Goal: Task Accomplishment & Management: Manage account settings

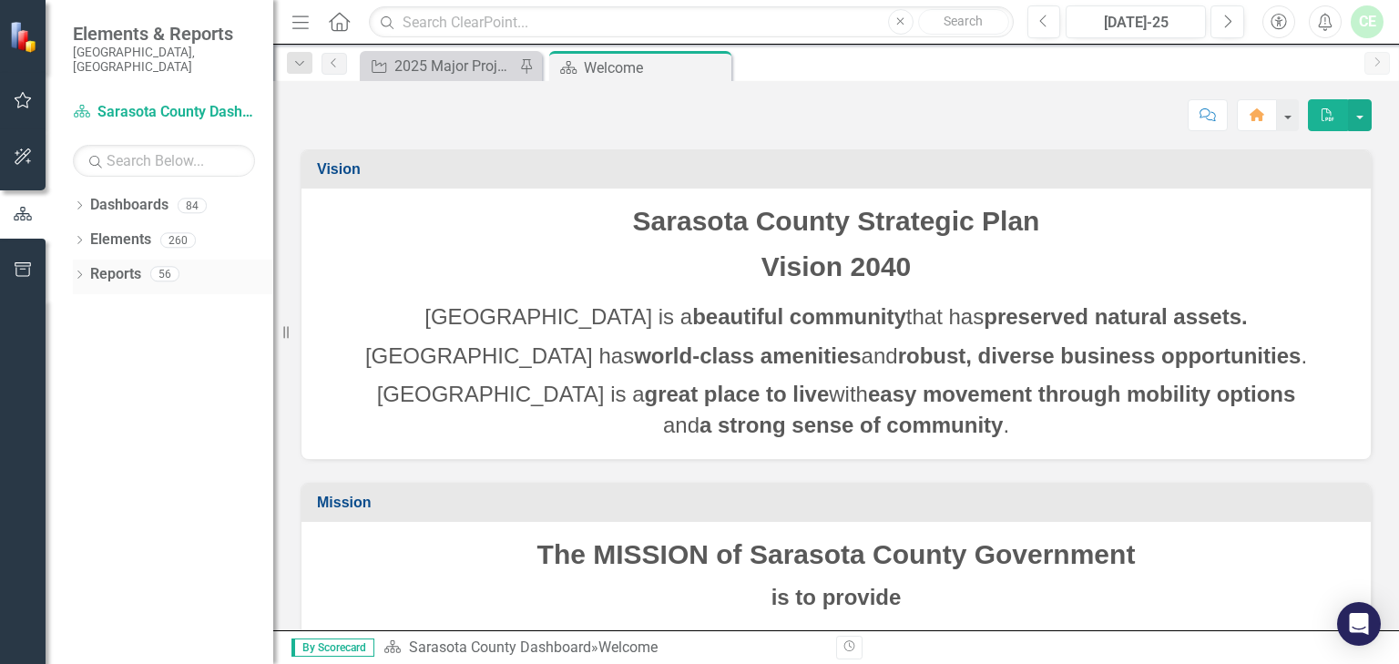
click at [76, 271] on icon "Dropdown" at bounding box center [79, 276] width 13 height 10
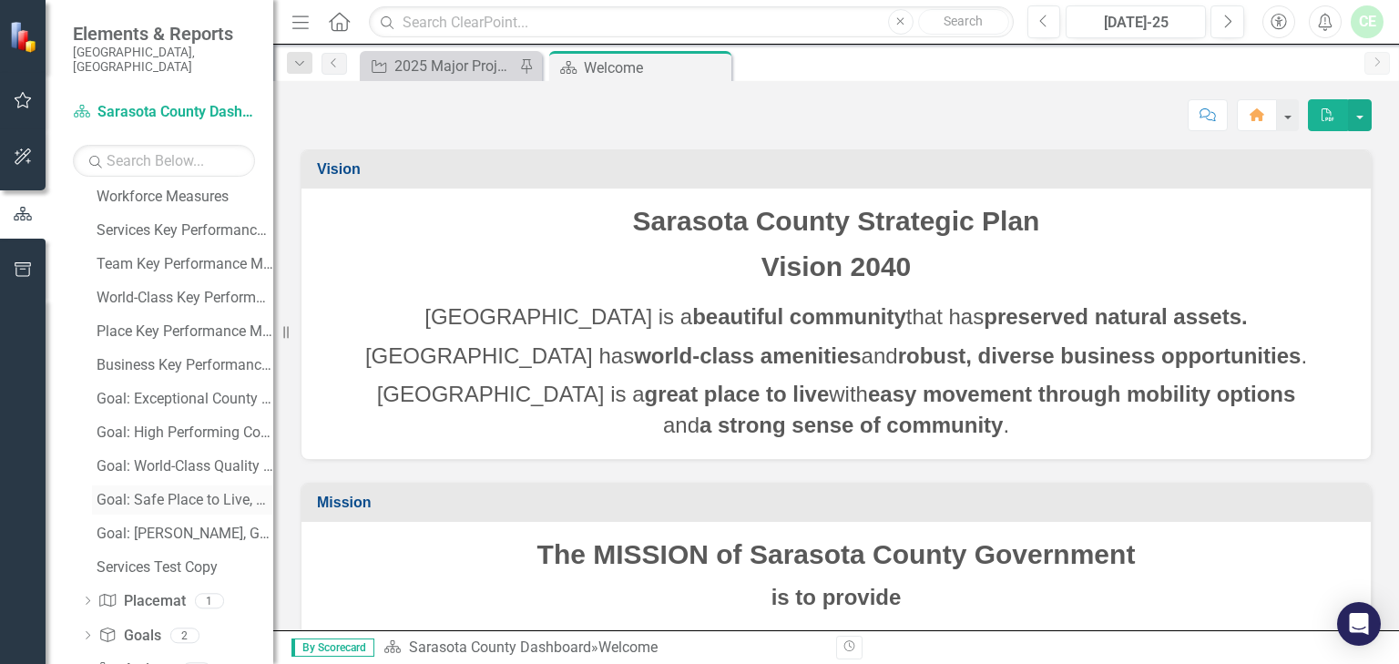
scroll to position [248, 0]
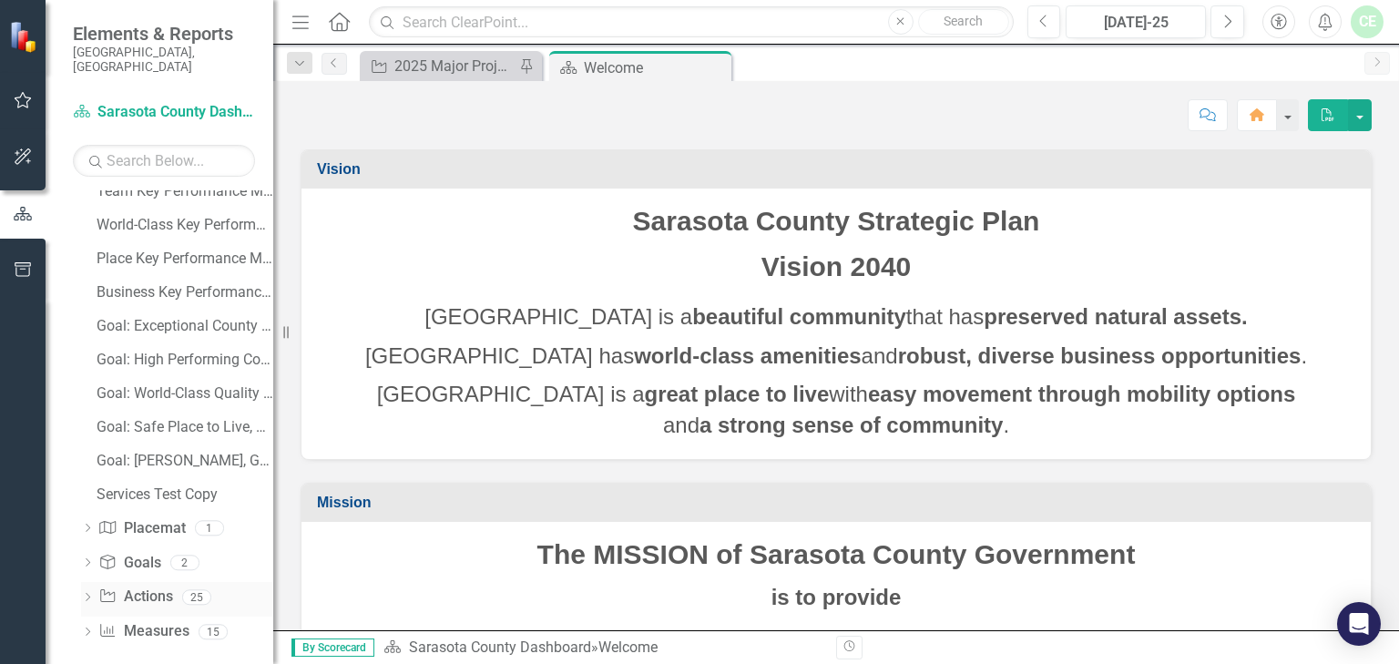
click at [90, 594] on icon "Dropdown" at bounding box center [87, 599] width 13 height 10
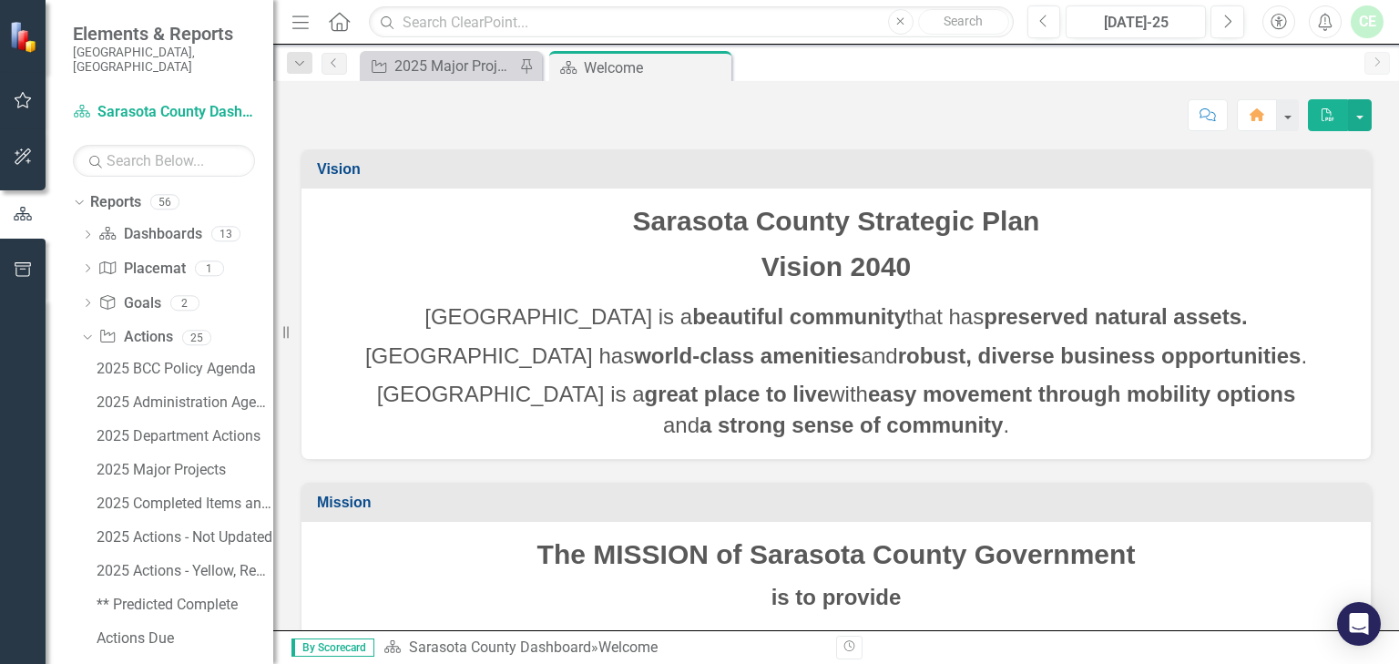
scroll to position [0, 0]
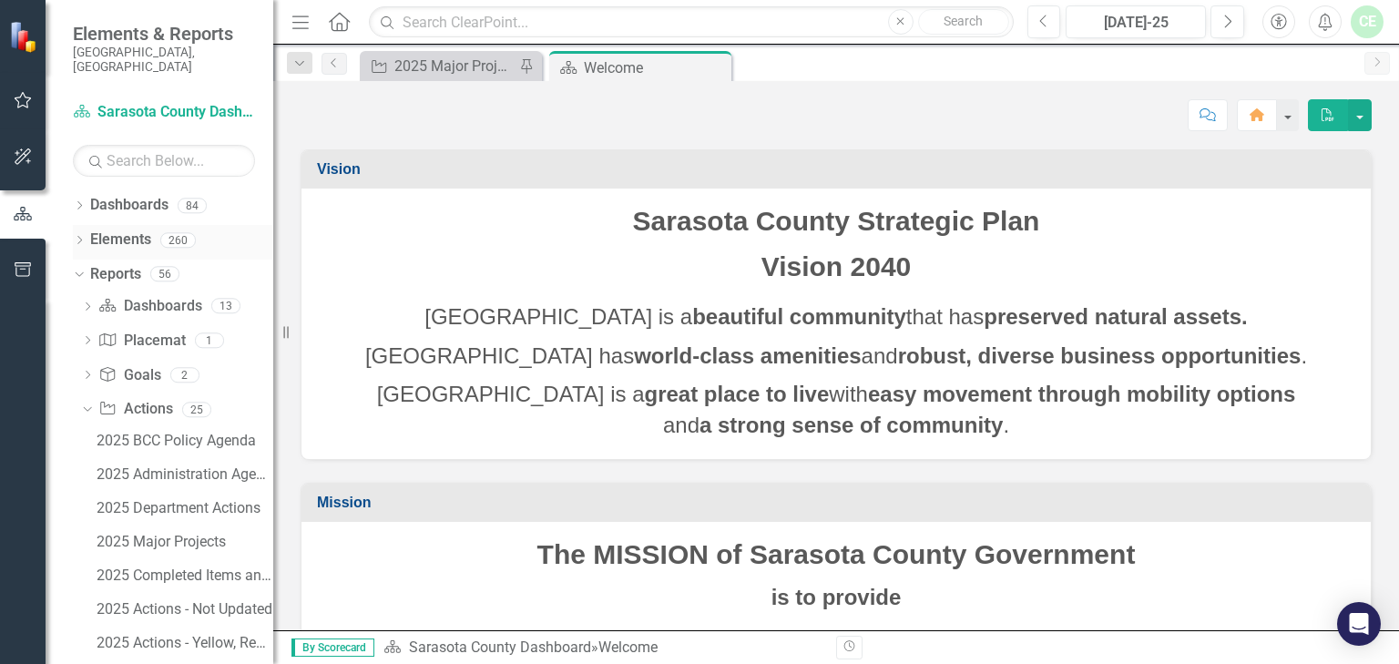
click at [81, 237] on icon "Dropdown" at bounding box center [79, 242] width 13 height 10
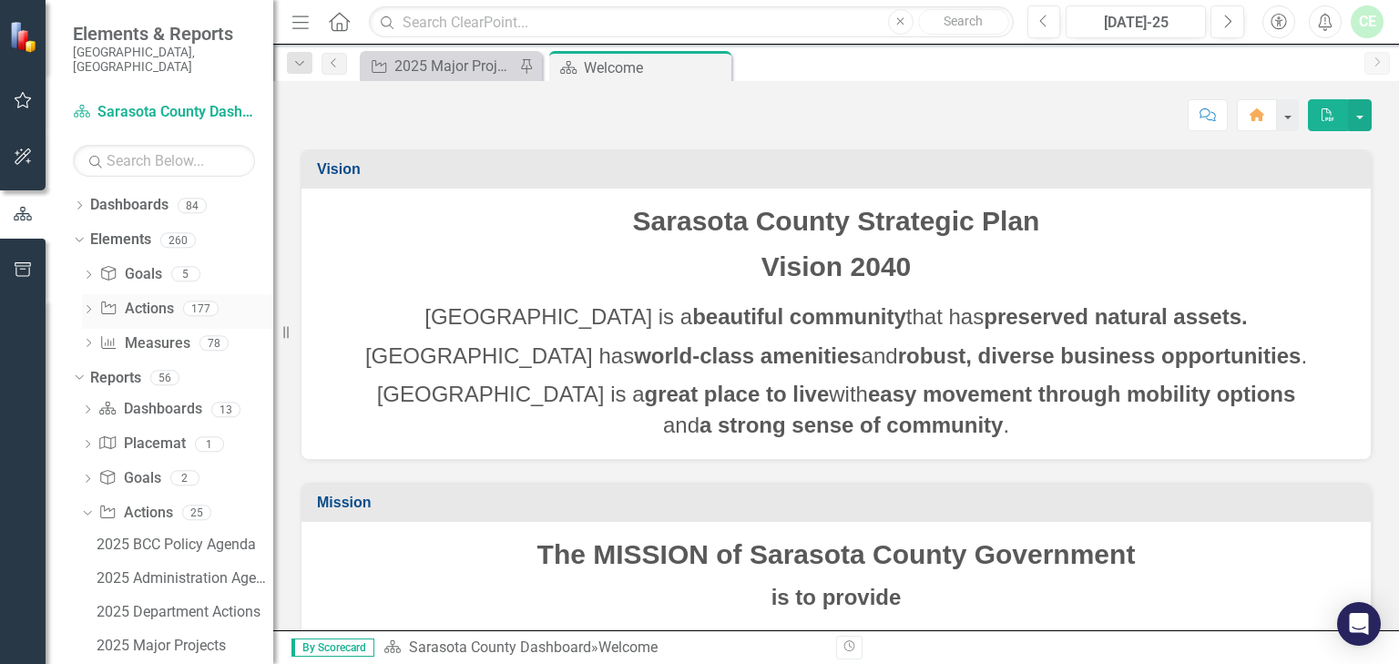
click at [89, 306] on icon "Dropdown" at bounding box center [88, 311] width 13 height 10
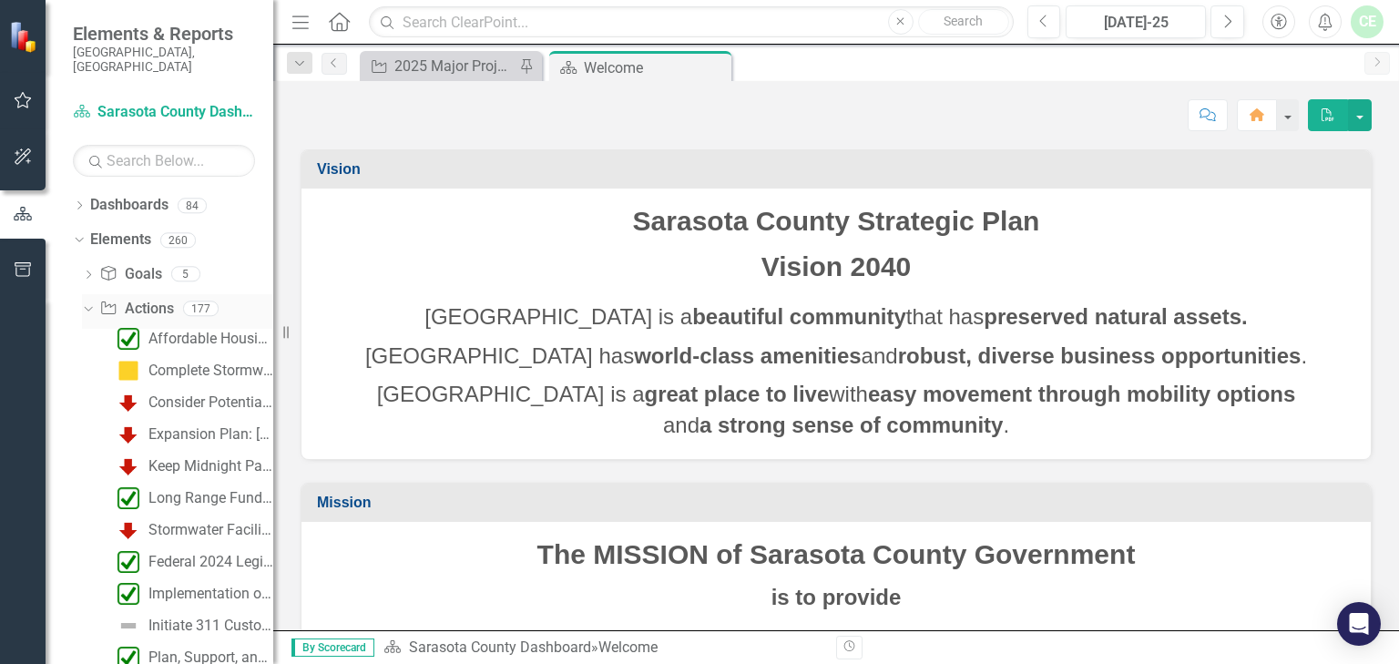
click at [86, 302] on icon "Dropdown" at bounding box center [86, 308] width 10 height 13
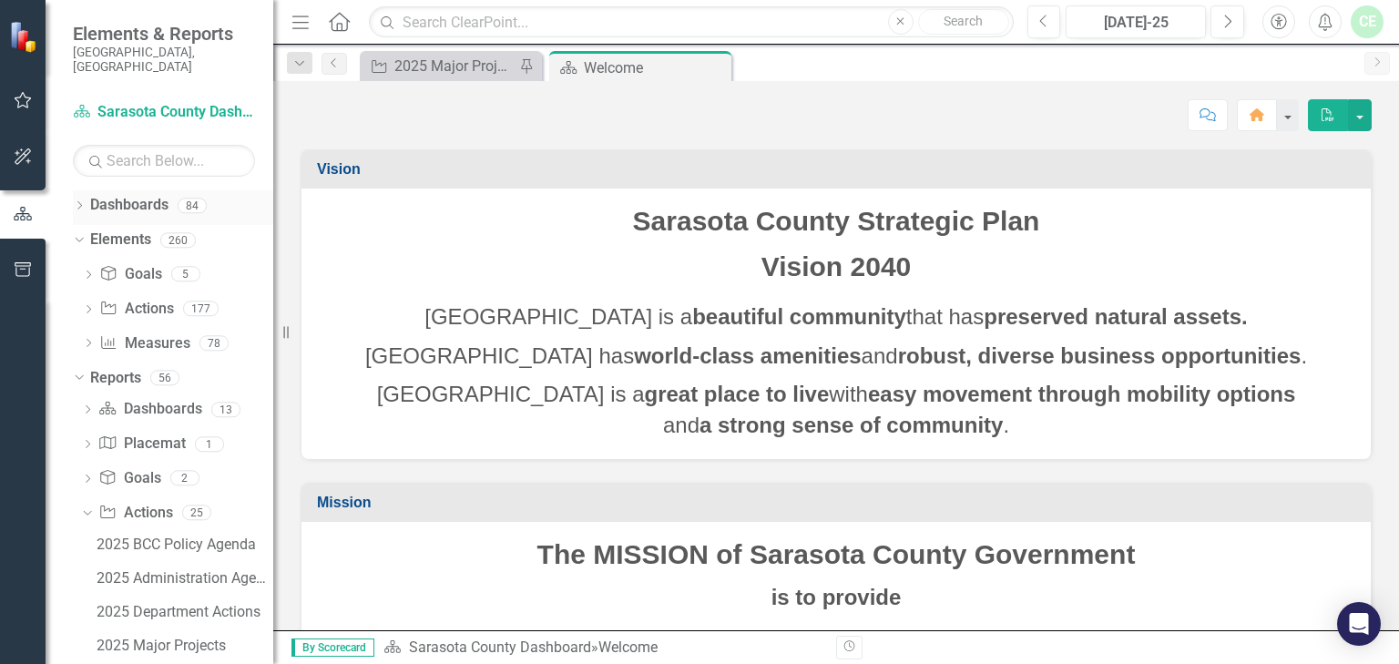
click at [80, 202] on icon "Dropdown" at bounding box center [79, 207] width 13 height 10
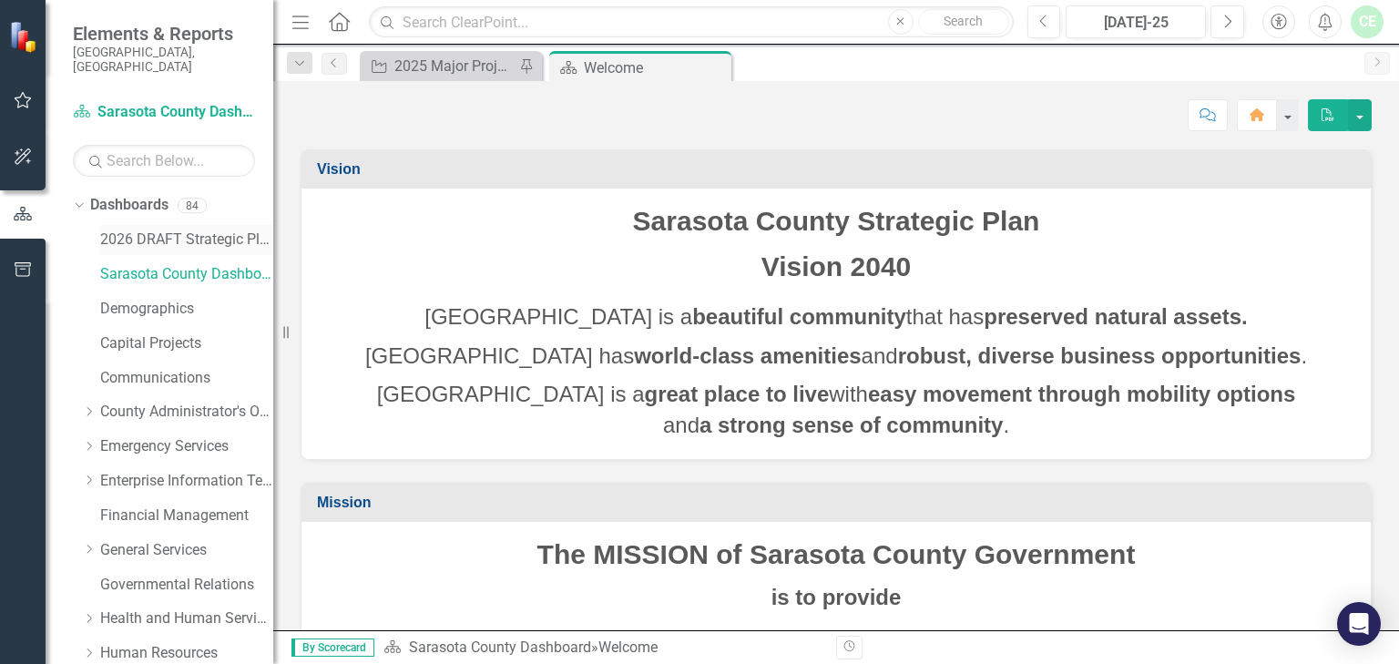
click at [140, 230] on link "2026 DRAFT Strategic Plan" at bounding box center [186, 240] width 173 height 21
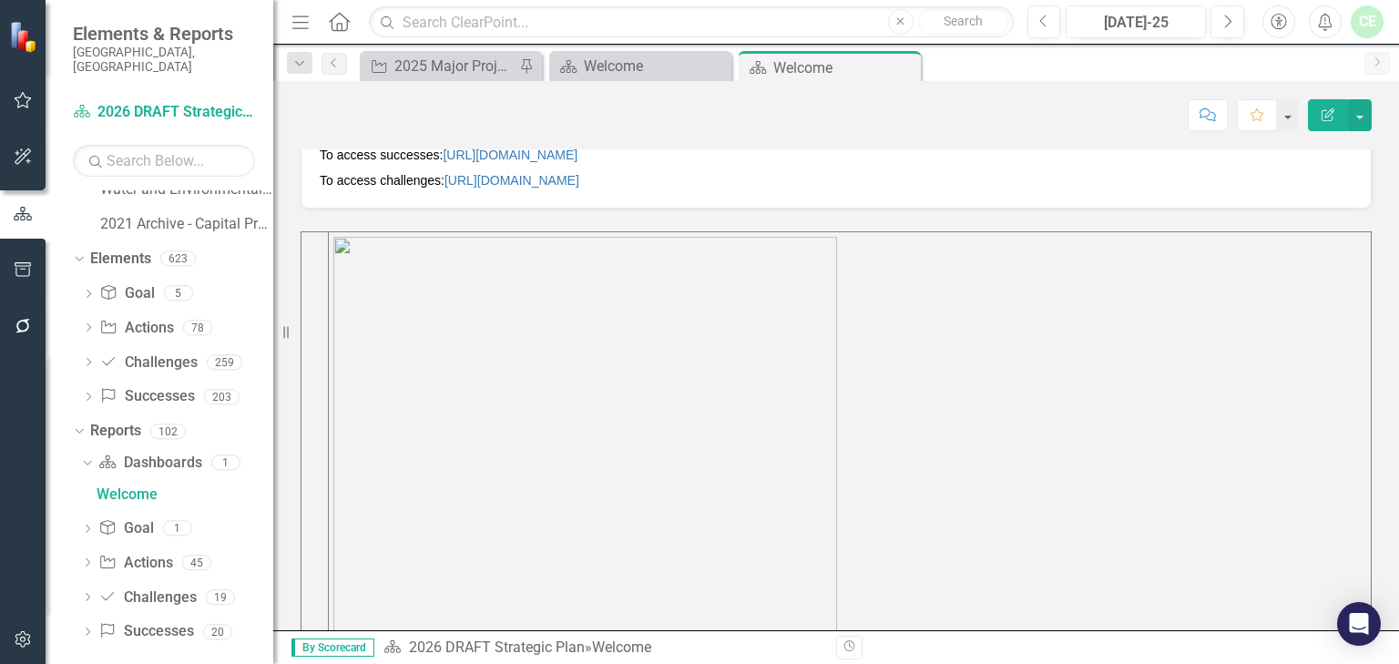
scroll to position [935, 0]
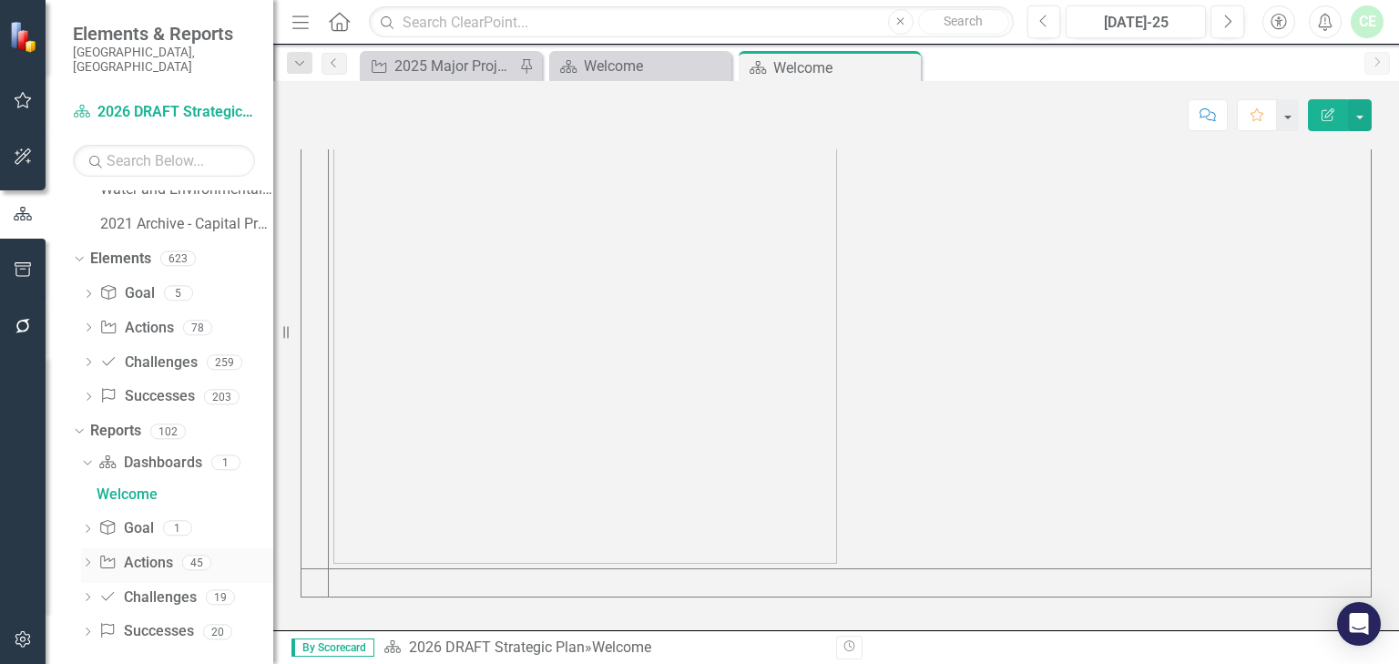
click at [89, 559] on icon "Dropdown" at bounding box center [87, 564] width 13 height 10
click at [139, 522] on link "Action Actions" at bounding box center [135, 532] width 74 height 21
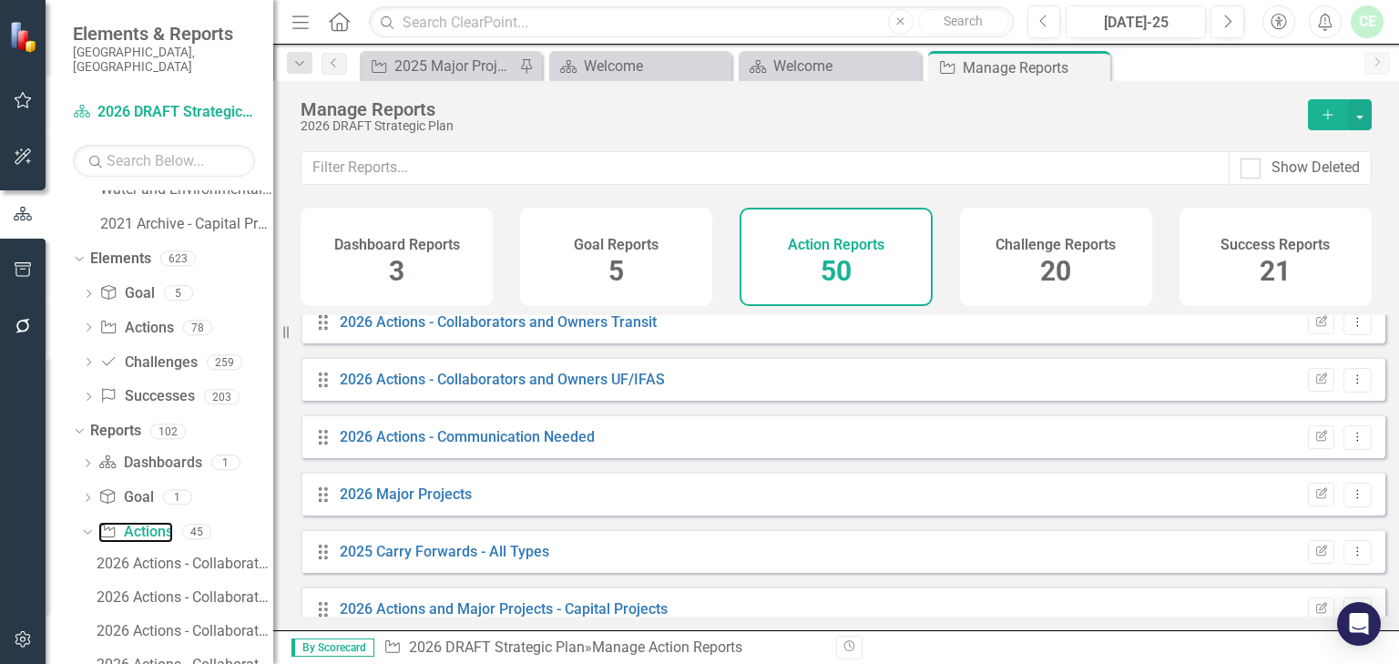
scroll to position [971, 0]
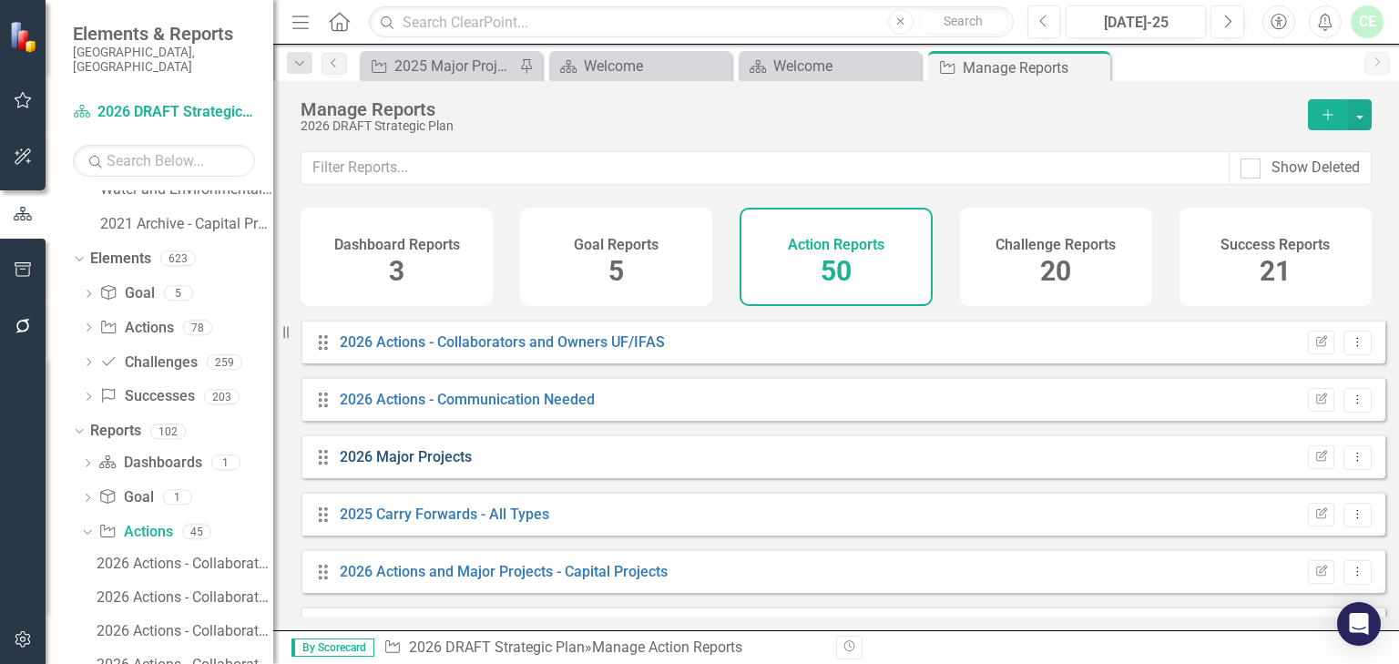
click at [404, 465] on link "2026 Major Projects" at bounding box center [406, 456] width 132 height 17
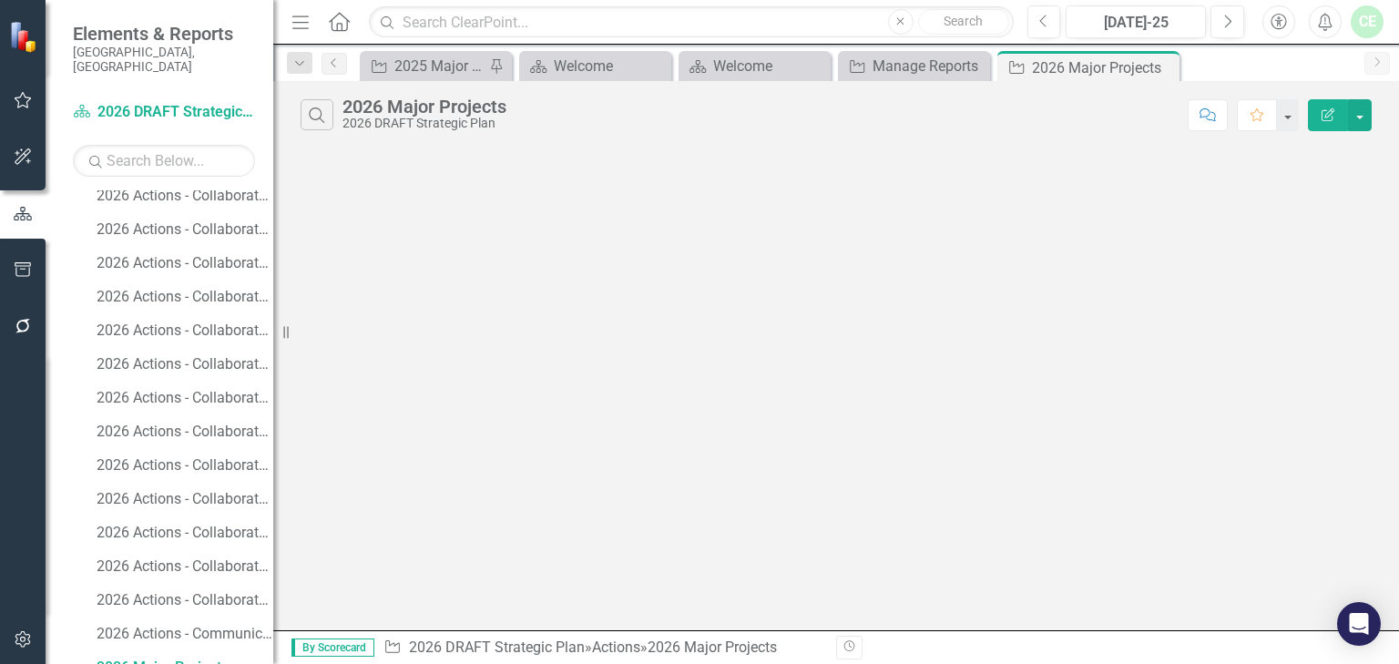
scroll to position [2106, 0]
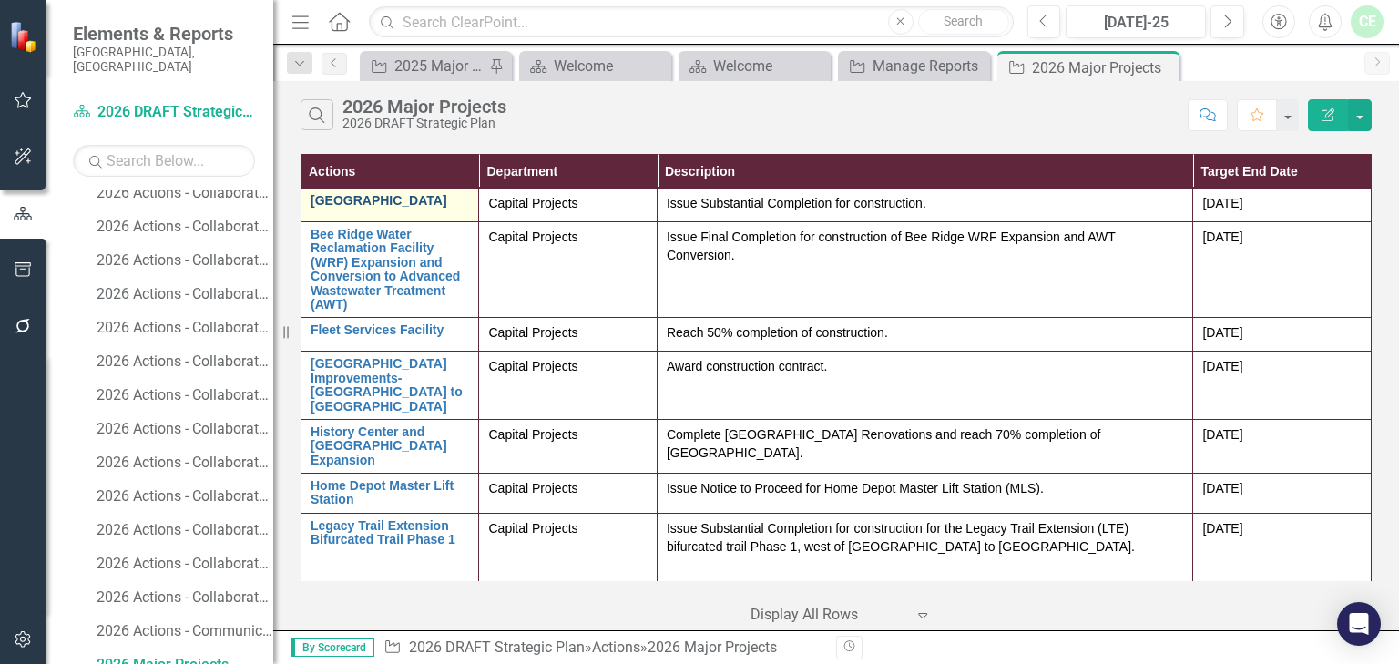
click at [384, 201] on link "[GEOGRAPHIC_DATA]" at bounding box center [390, 201] width 158 height 14
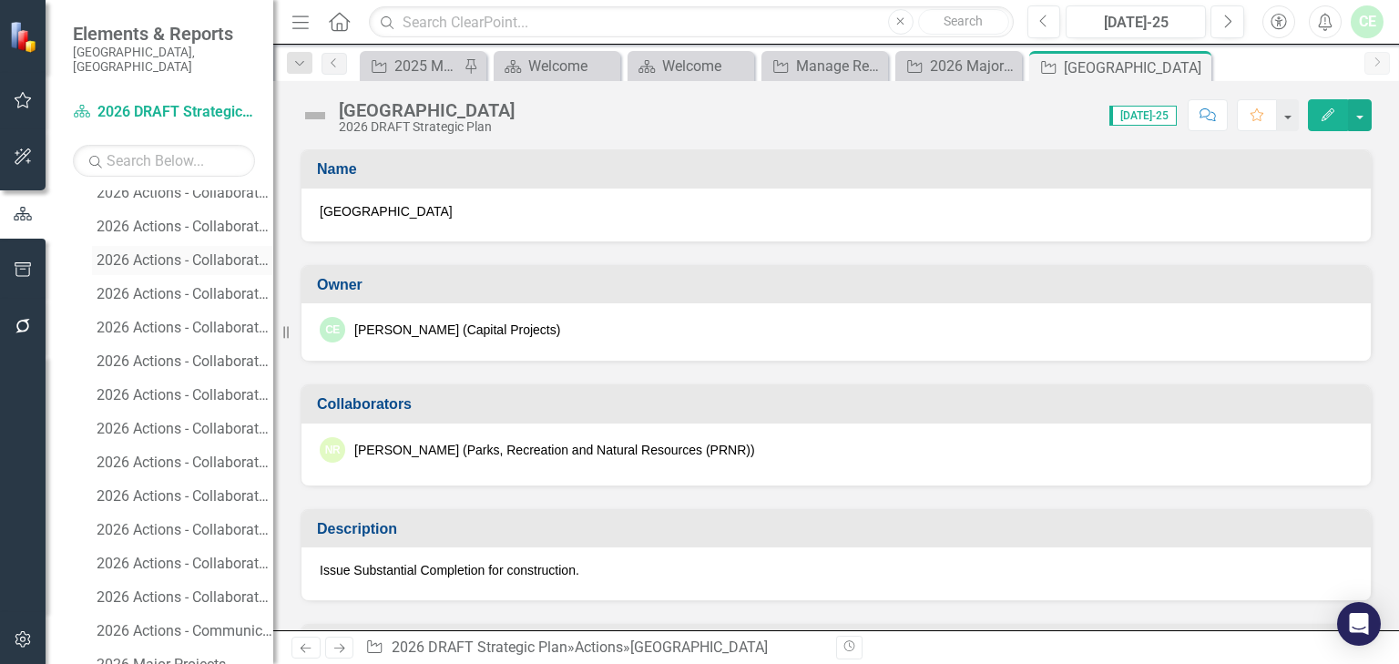
scroll to position [1815, 0]
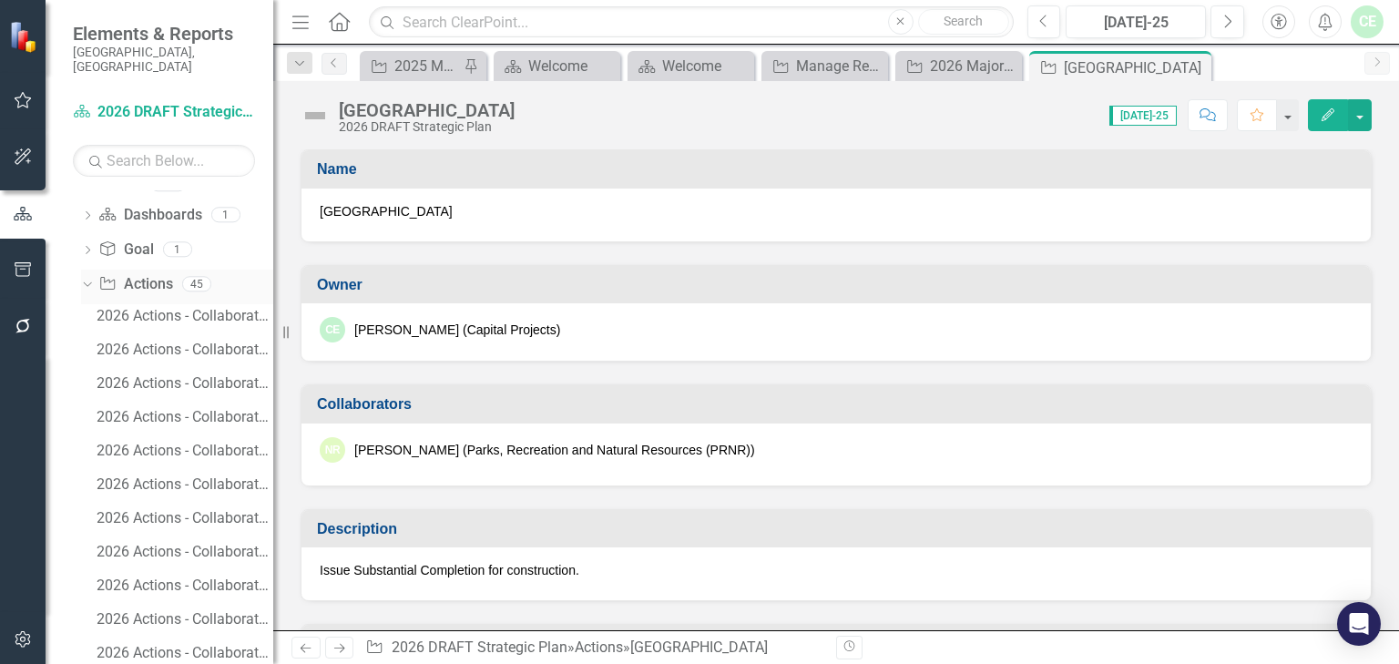
click at [138, 274] on link "Action Actions" at bounding box center [135, 284] width 74 height 21
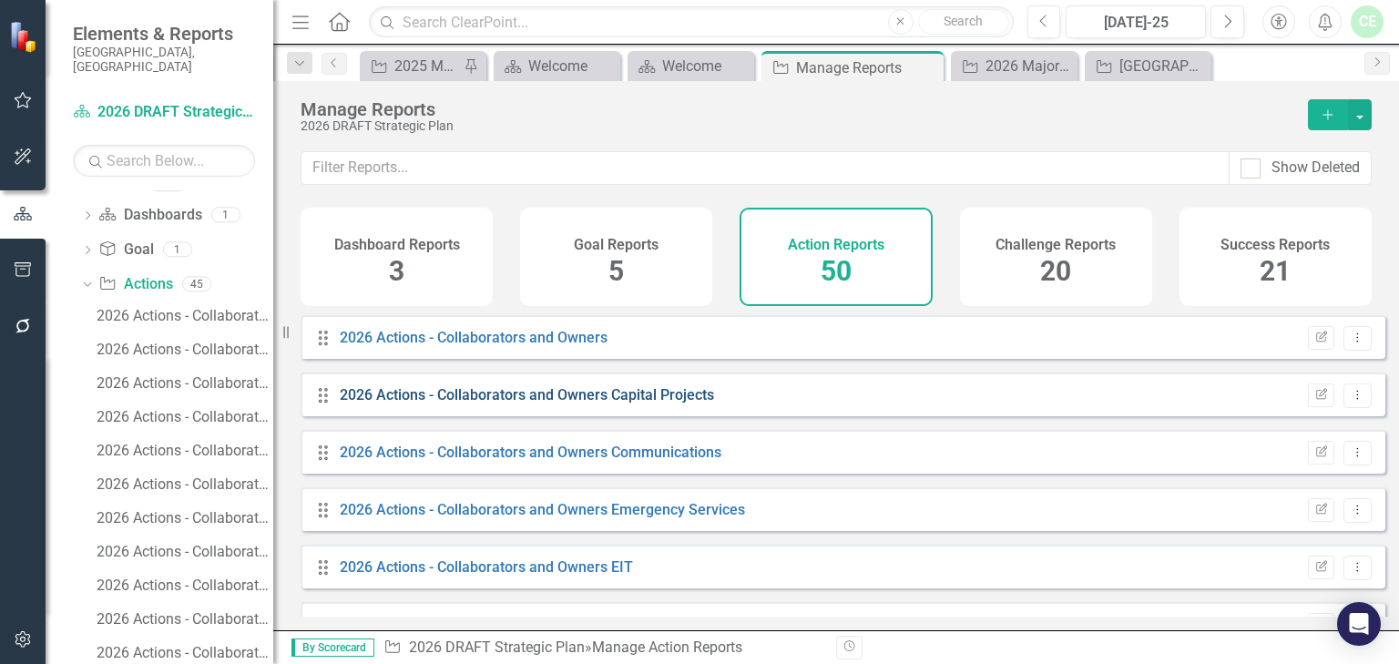
click at [465, 404] on link "2026 Actions - Collaborators and Owners Capital Projects" at bounding box center [527, 394] width 374 height 17
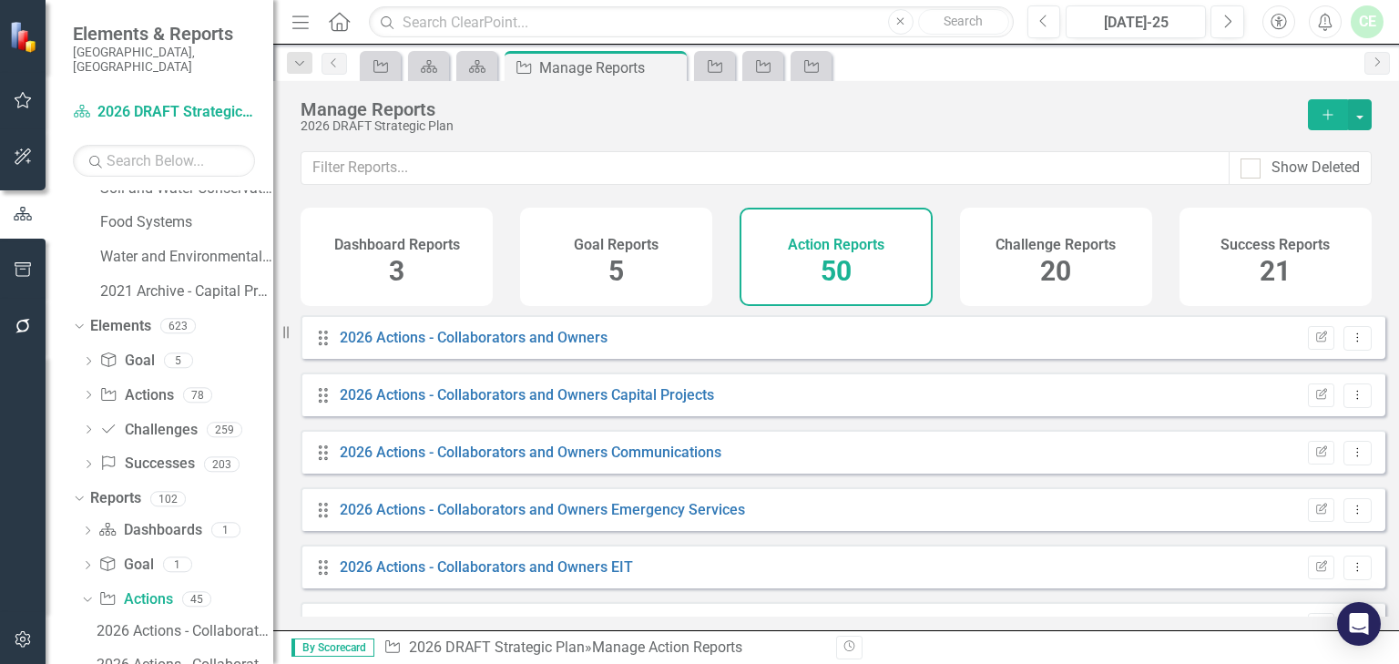
click at [827, 262] on span "50" at bounding box center [836, 271] width 31 height 32
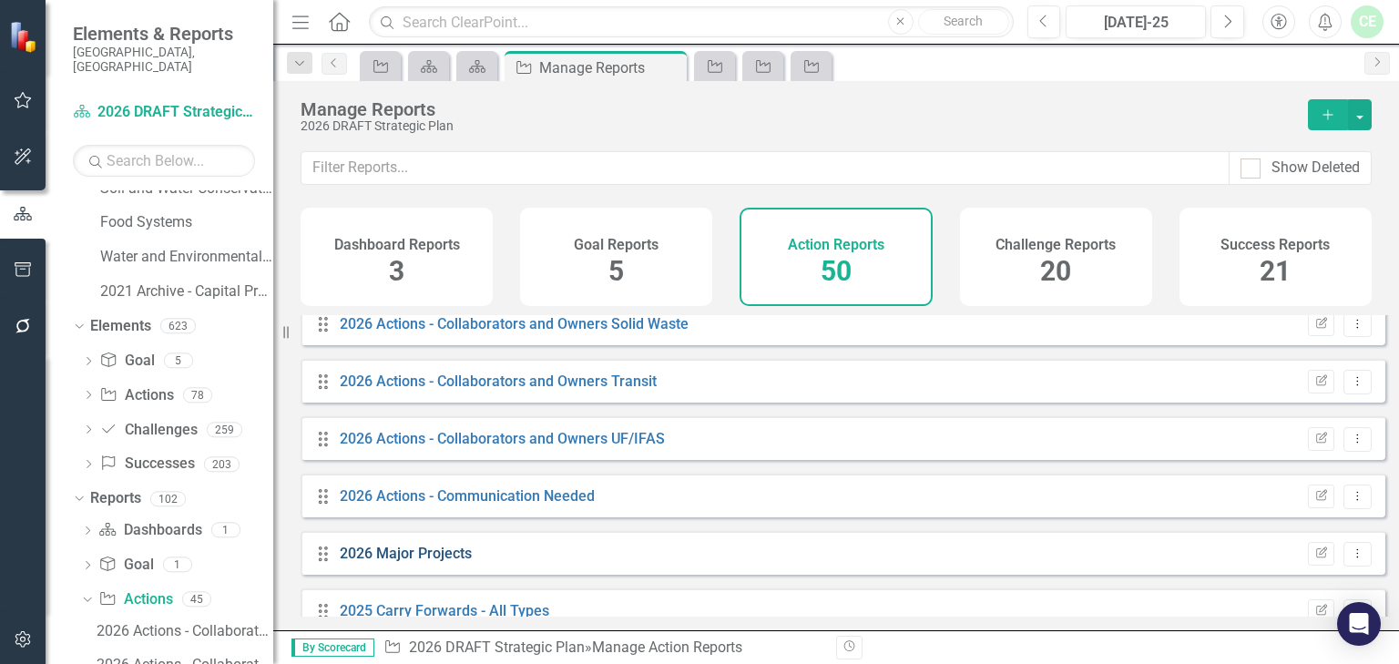
click at [382, 562] on link "2026 Major Projects" at bounding box center [406, 553] width 132 height 17
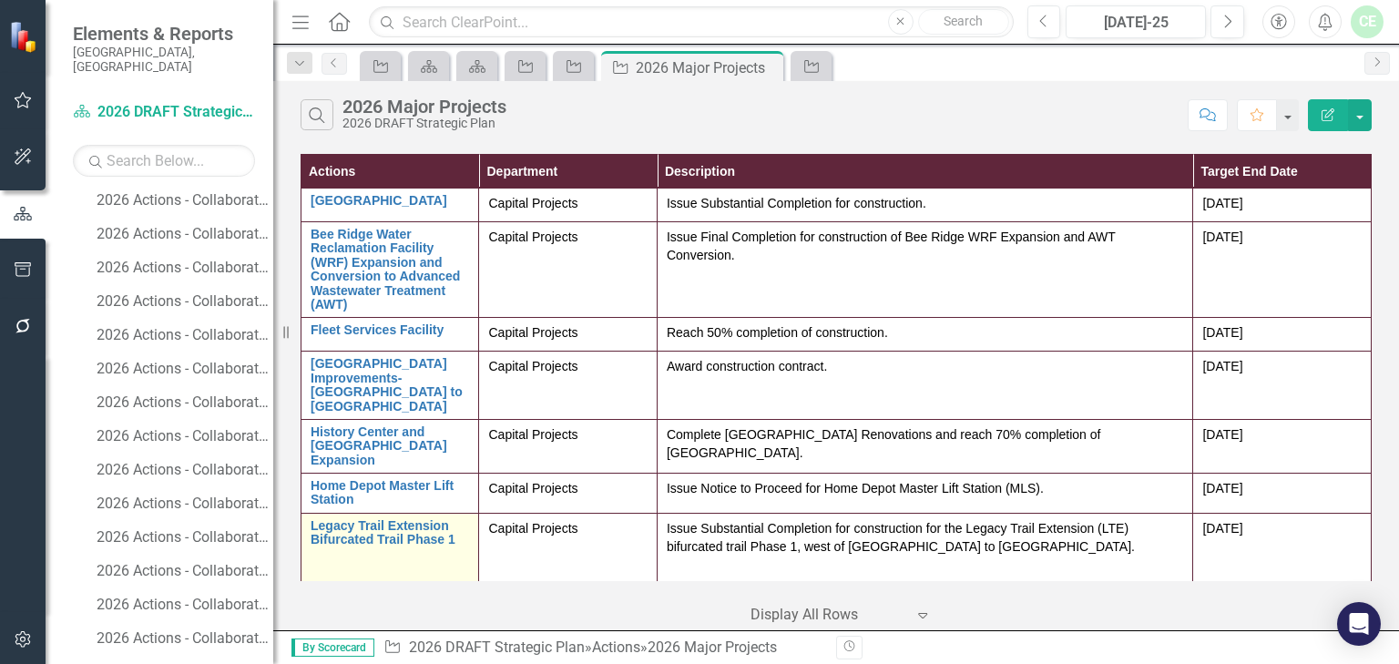
scroll to position [2106, 0]
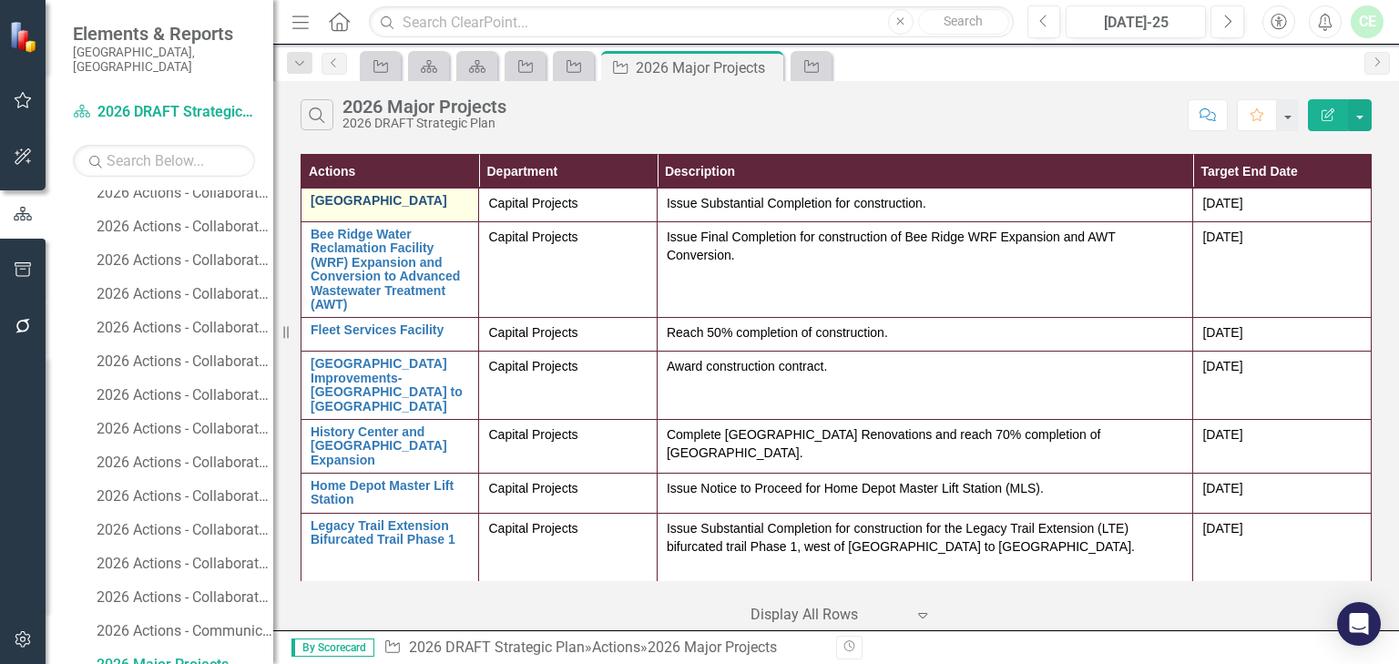
click at [415, 202] on link "[GEOGRAPHIC_DATA]" at bounding box center [390, 201] width 158 height 14
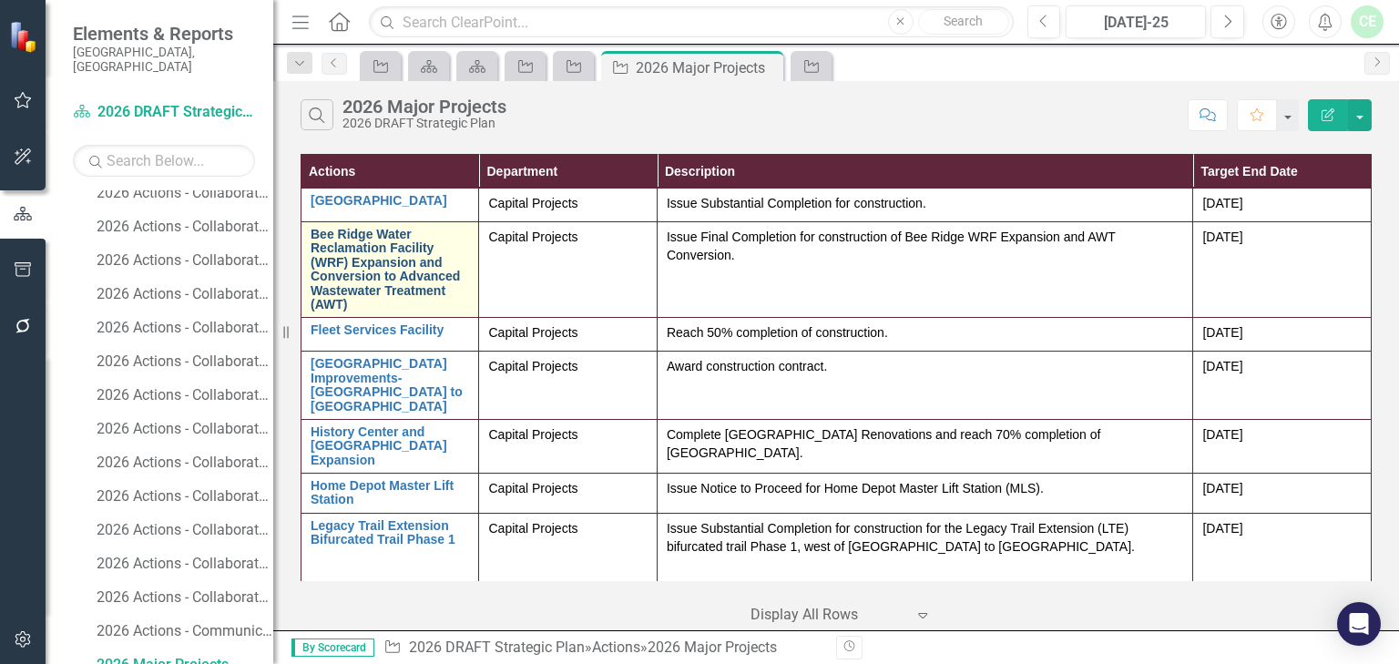
click at [408, 276] on link "Bee Ridge Water Reclamation Facility (WRF) Expansion and Conversion to Advanced…" at bounding box center [390, 270] width 158 height 84
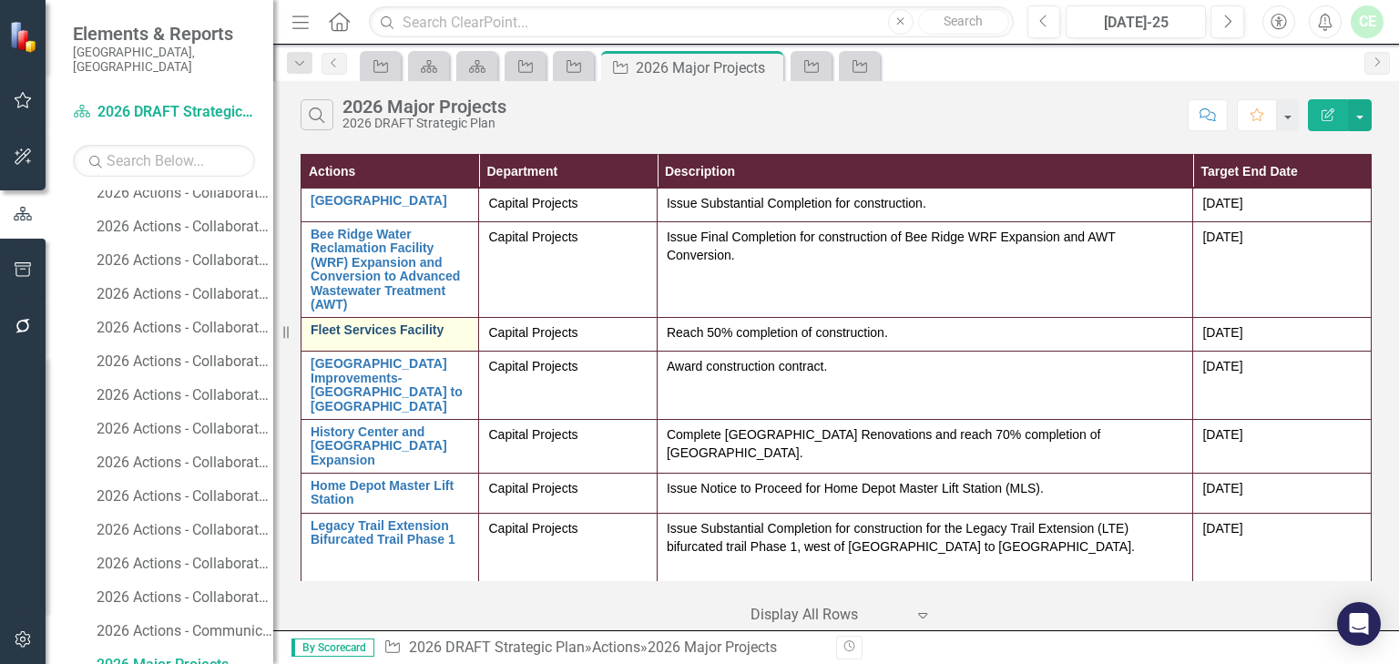
click at [372, 333] on link "Fleet Services Facility" at bounding box center [390, 330] width 158 height 14
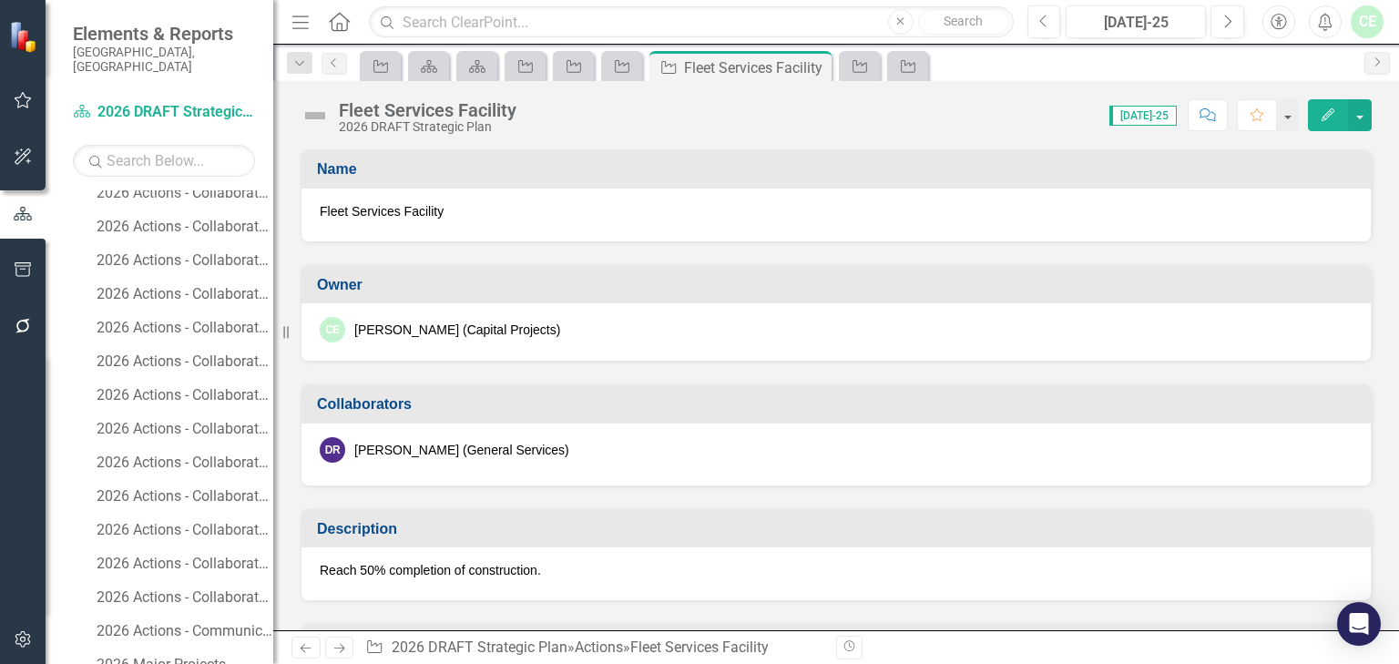
click at [320, 210] on span "Fleet Services Facility" at bounding box center [836, 211] width 1033 height 18
click at [321, 209] on span "Fleet Services Facility" at bounding box center [836, 211] width 1033 height 18
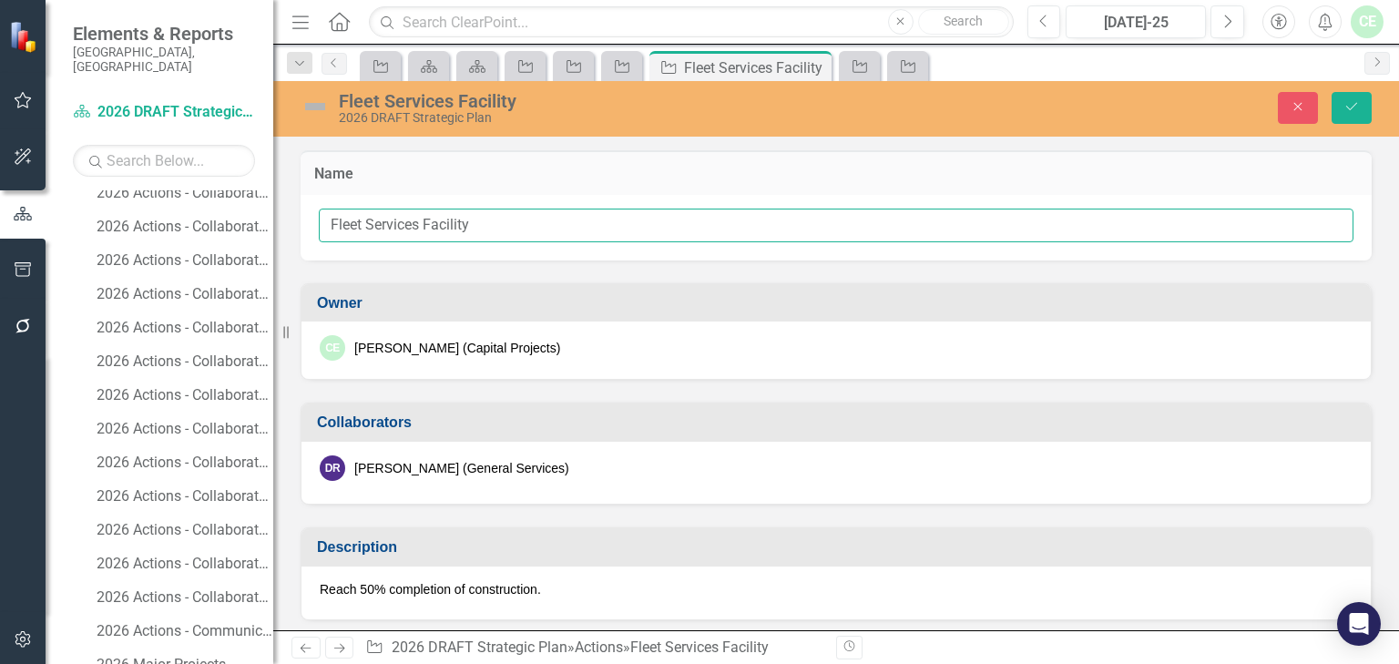
click at [332, 223] on input "Fleet Services Facility" at bounding box center [836, 226] width 1035 height 34
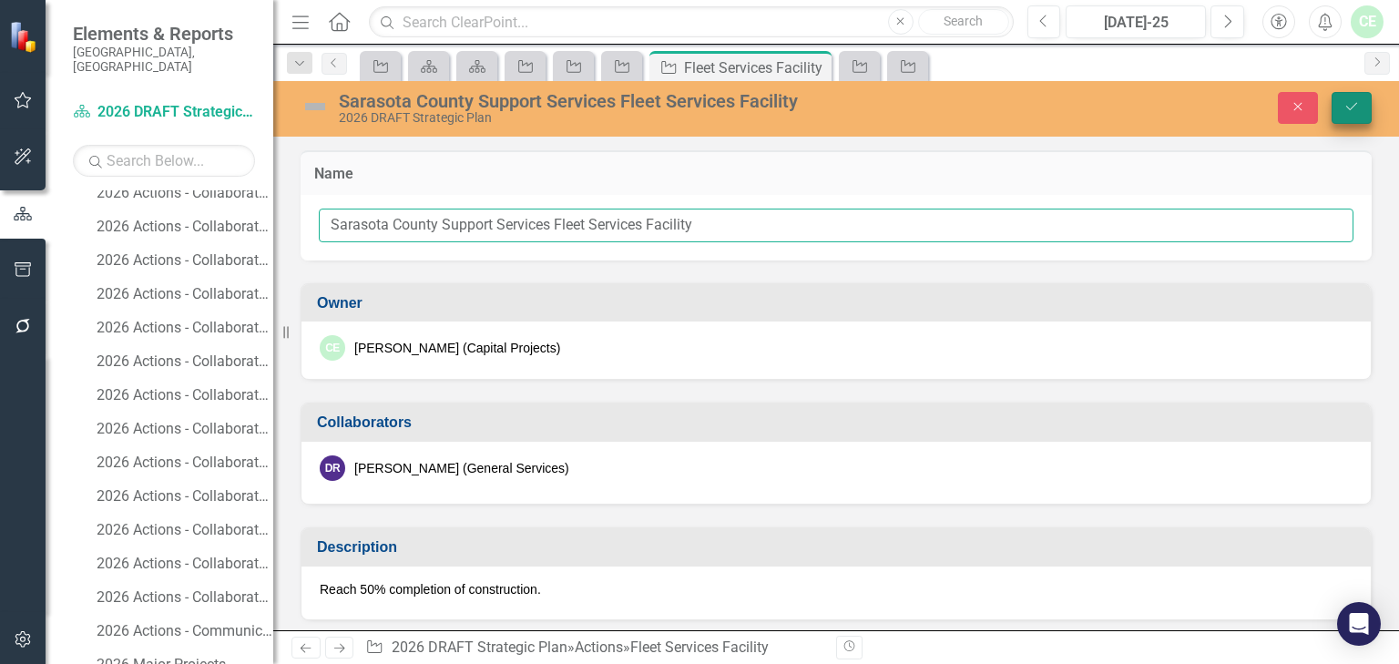
type input "Sarasota County Support Services Fleet Services Facility"
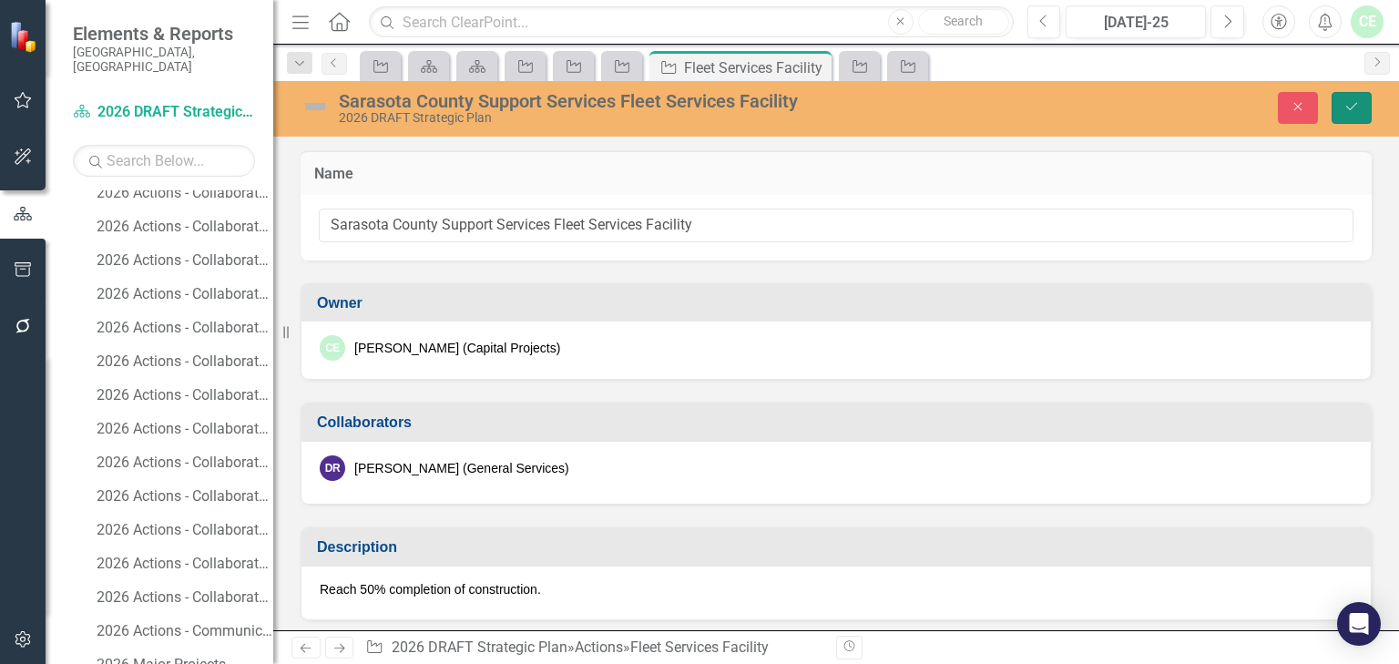
click at [1346, 103] on icon "Save" at bounding box center [1352, 106] width 16 height 13
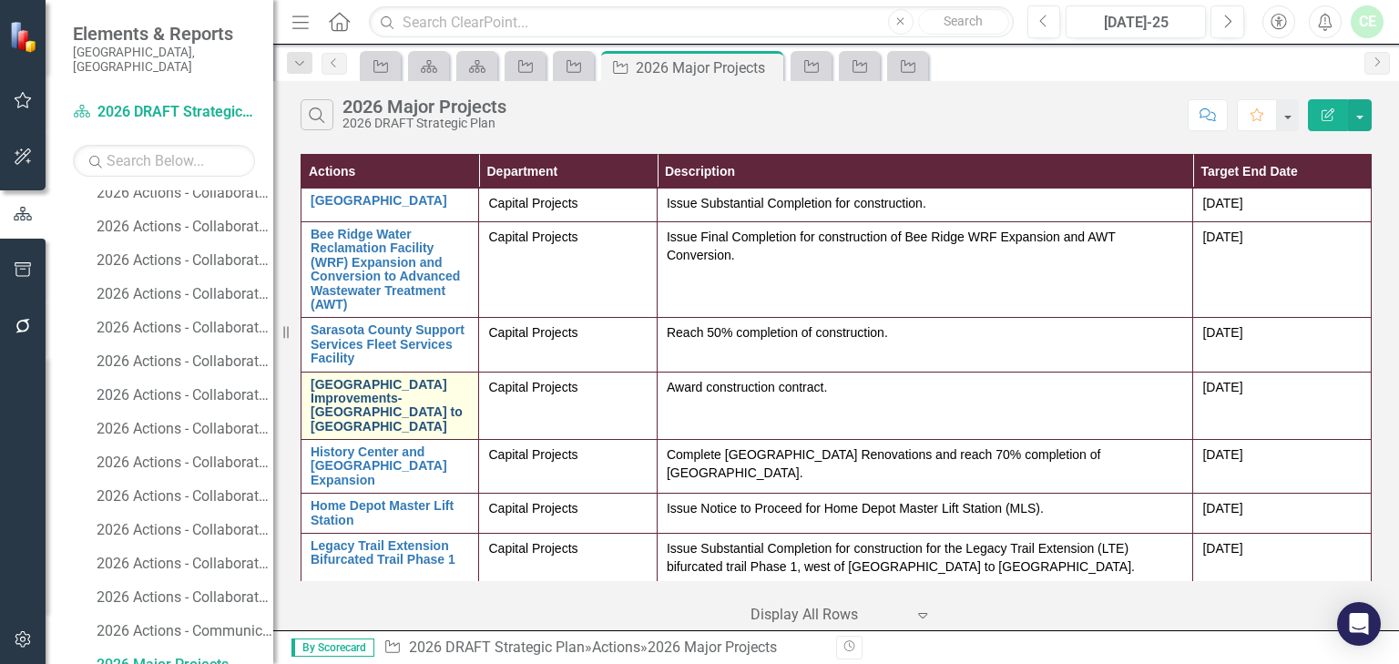
click at [372, 398] on link "[GEOGRAPHIC_DATA] Improvements- [GEOGRAPHIC_DATA] to [GEOGRAPHIC_DATA]" at bounding box center [390, 406] width 158 height 56
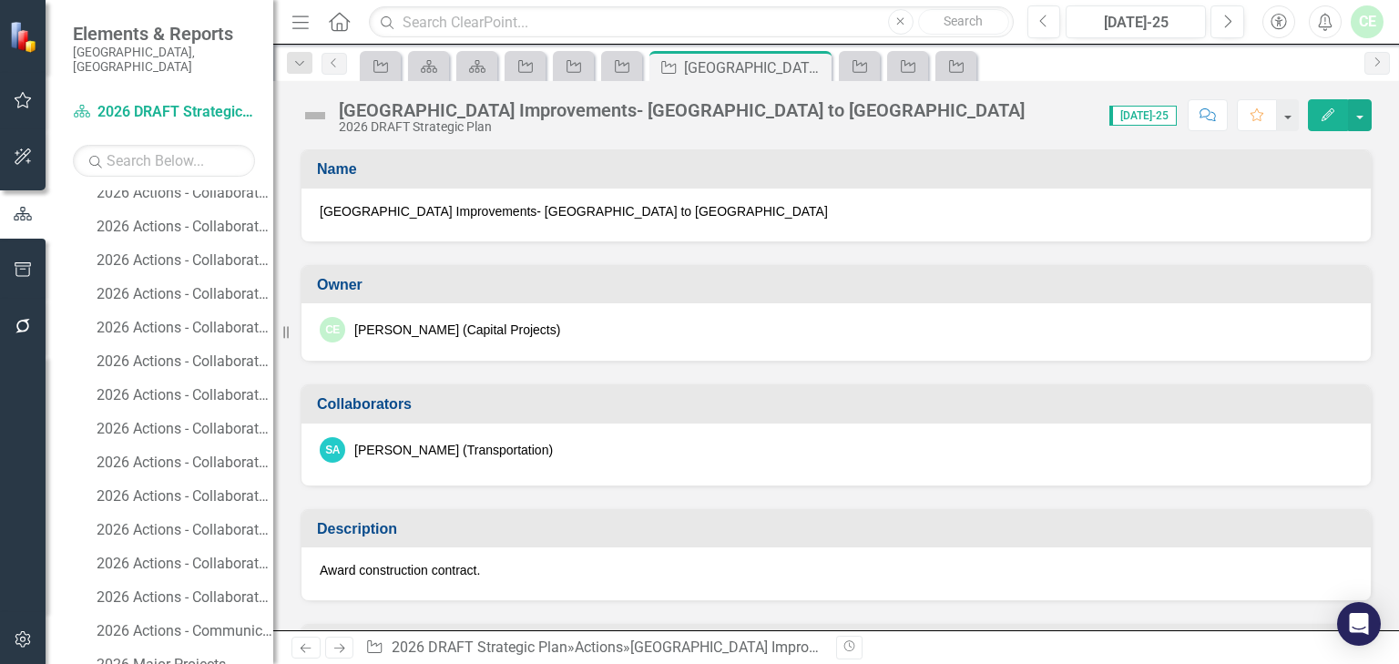
click at [406, 208] on span "[GEOGRAPHIC_DATA] Improvements- [GEOGRAPHIC_DATA] to [GEOGRAPHIC_DATA]" at bounding box center [836, 211] width 1033 height 18
click at [405, 208] on span "[GEOGRAPHIC_DATA] Improvements- [GEOGRAPHIC_DATA] to [GEOGRAPHIC_DATA]" at bounding box center [836, 211] width 1033 height 18
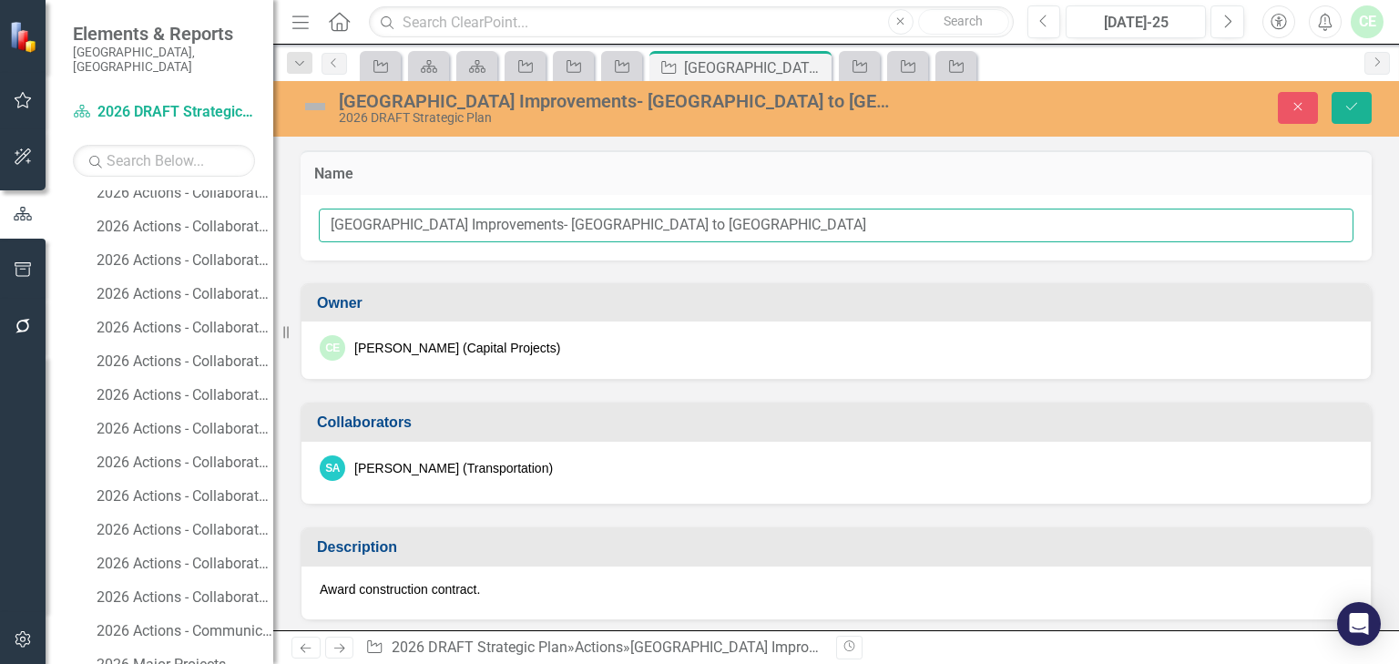
drag, startPoint x: 426, startPoint y: 222, endPoint x: 517, endPoint y: 226, distance: 91.2
click at [517, 226] on input "[GEOGRAPHIC_DATA] Improvements- [GEOGRAPHIC_DATA] to [GEOGRAPHIC_DATA]" at bounding box center [836, 226] width 1035 height 34
click at [557, 227] on input "[GEOGRAPHIC_DATA] Widening- [GEOGRAPHIC_DATA] to [GEOGRAPHIC_DATA]" at bounding box center [836, 226] width 1035 height 34
click at [695, 220] on input "[GEOGRAPHIC_DATA] Widening- [GEOGRAPHIC_DATA] to [GEOGRAPHIC_DATA]" at bounding box center [836, 226] width 1035 height 34
type input "[GEOGRAPHIC_DATA] to [PERSON_NAME][GEOGRAPHIC_DATA]"
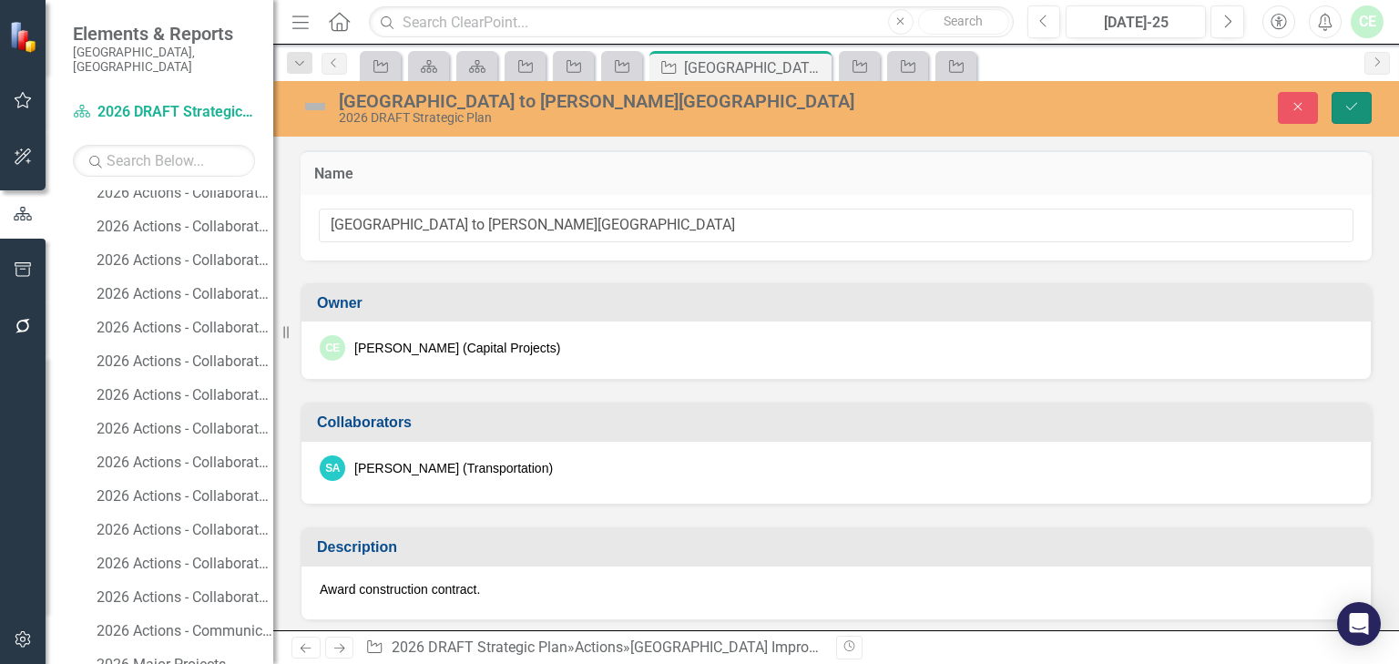
click at [1350, 102] on icon "Save" at bounding box center [1352, 106] width 16 height 13
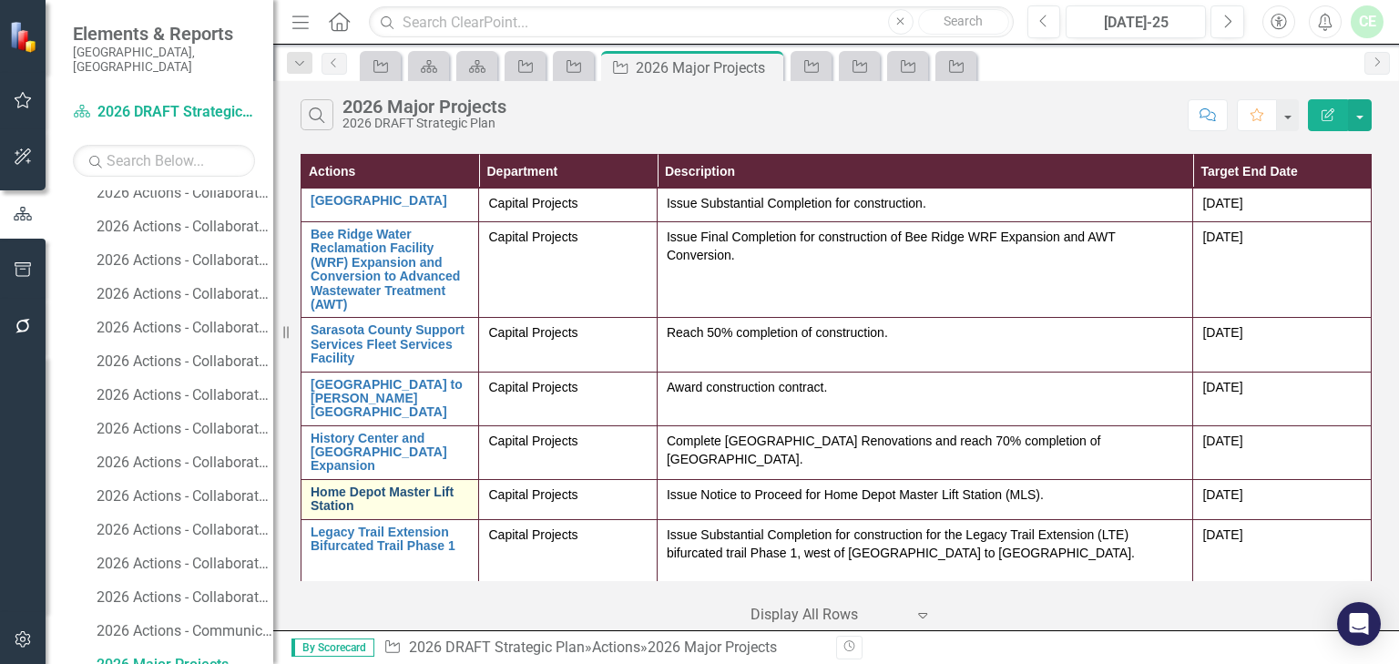
click at [373, 501] on link "Home Depot Master Lift Station" at bounding box center [390, 500] width 158 height 28
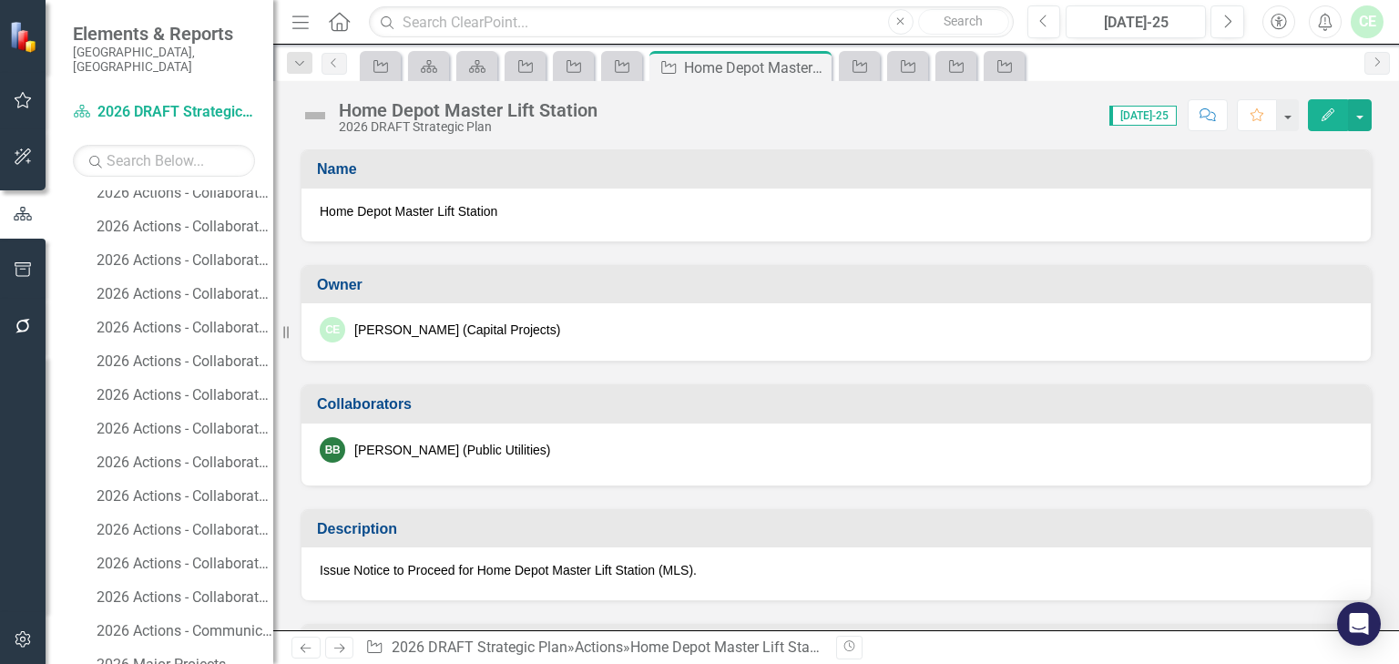
click at [394, 209] on span "Home Depot Master Lift Station" at bounding box center [836, 211] width 1033 height 18
click at [397, 209] on span "Home Depot Master Lift Station" at bounding box center [836, 211] width 1033 height 18
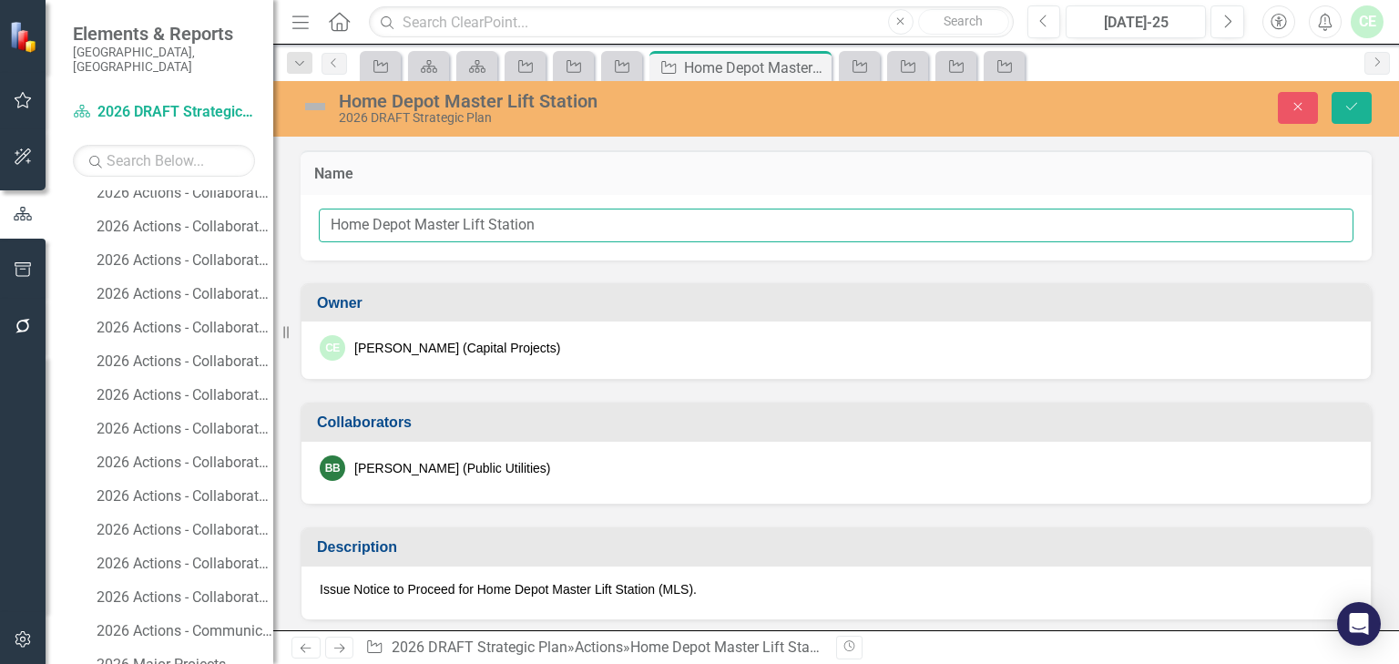
drag, startPoint x: 415, startPoint y: 222, endPoint x: 461, endPoint y: 223, distance: 45.6
click at [461, 223] on input "Home Depot Master Lift Station" at bounding box center [836, 226] width 1035 height 34
type input "Home Depot Lift Station Improvements"
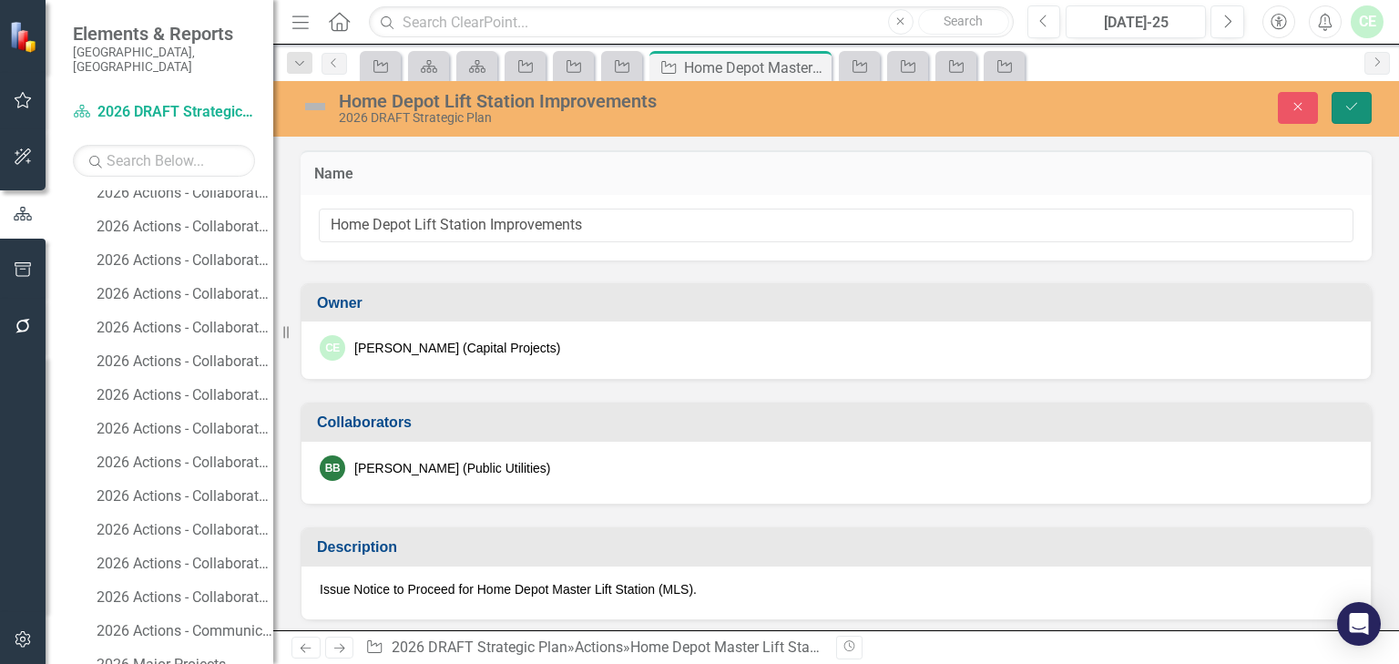
click at [1355, 108] on icon "Save" at bounding box center [1352, 106] width 16 height 13
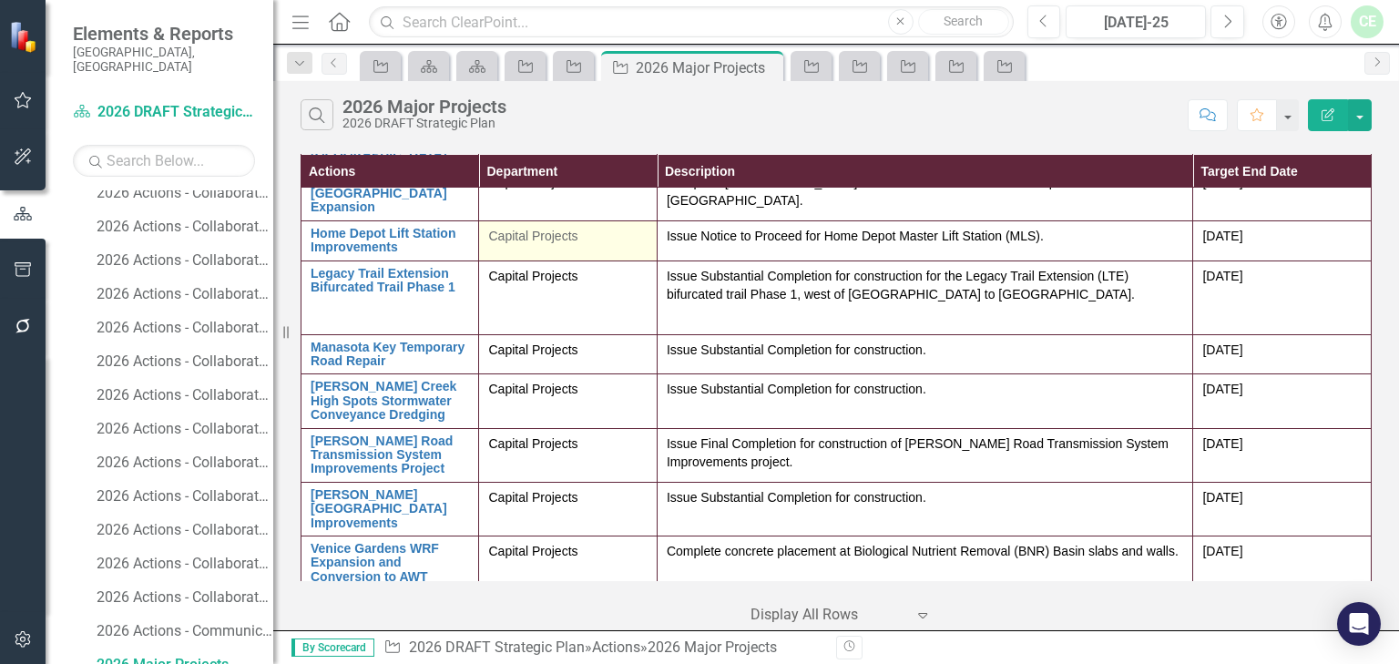
scroll to position [291, 0]
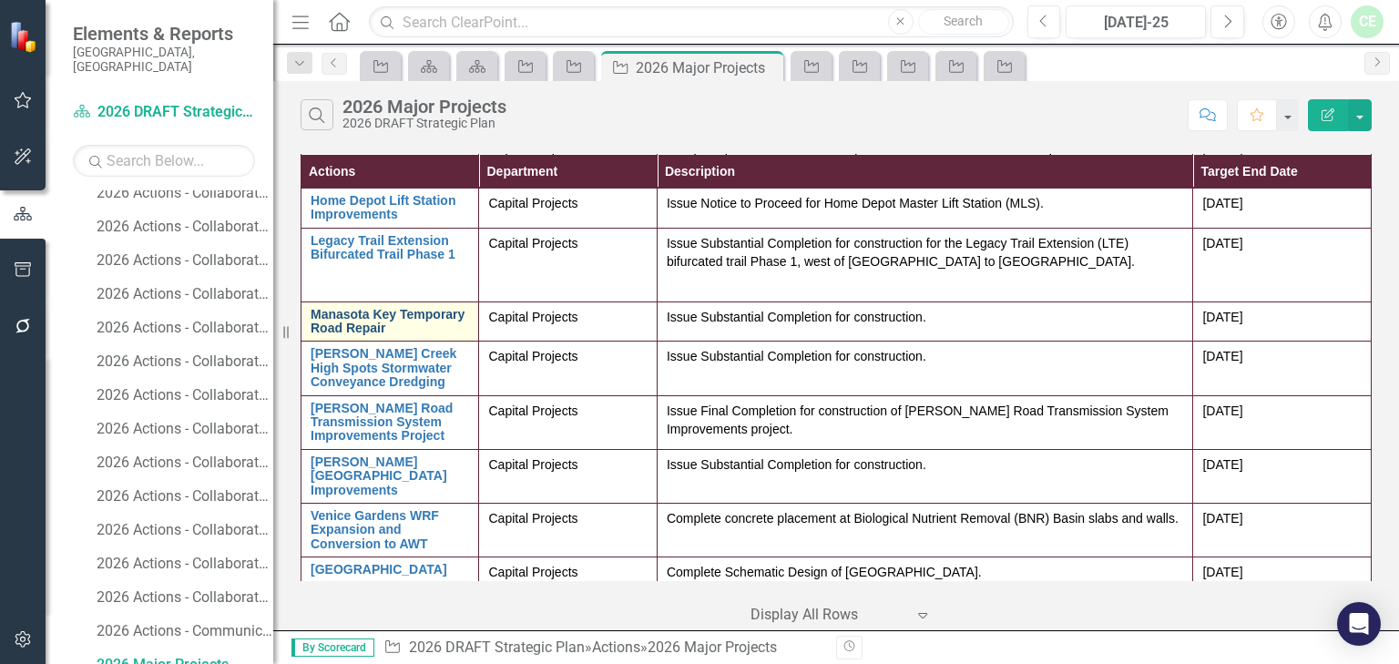
click at [381, 317] on link "Manasota Key Temporary Road Repair" at bounding box center [390, 322] width 158 height 28
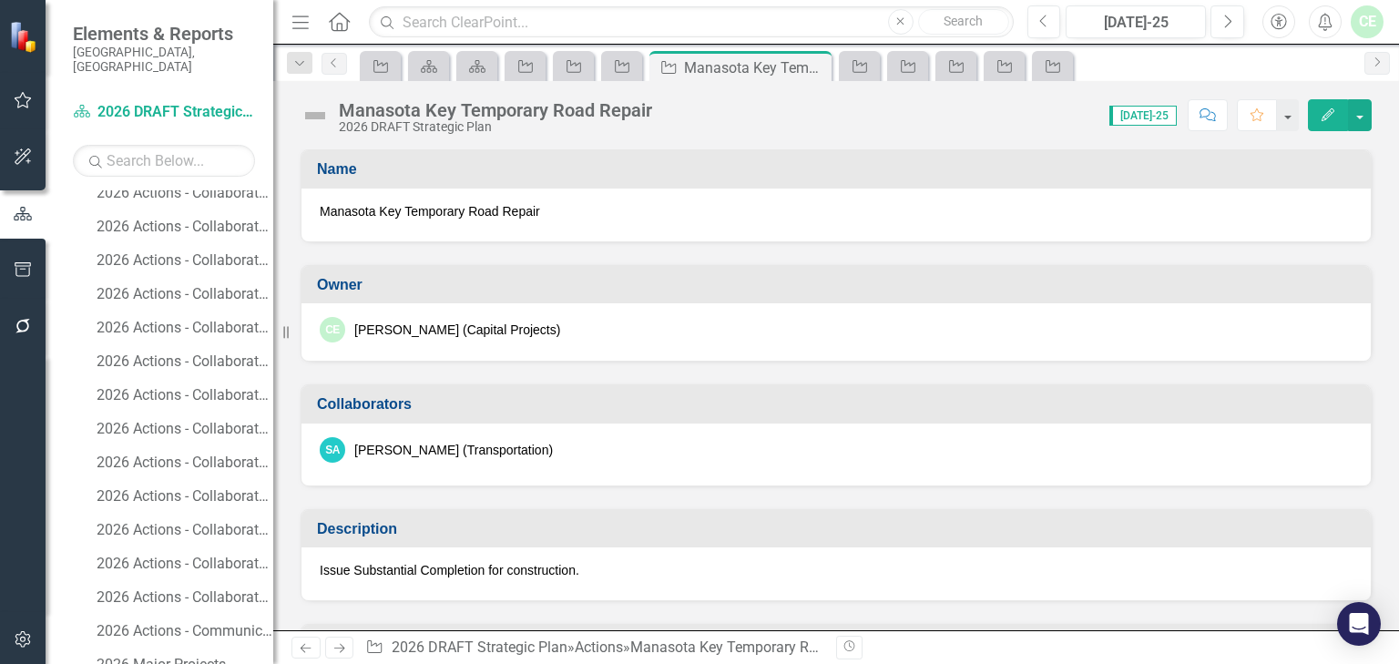
click at [408, 209] on span "Manasota Key Temporary Road Repair" at bounding box center [836, 211] width 1033 height 18
click at [408, 208] on span "Manasota Key Temporary Road Repair" at bounding box center [836, 211] width 1033 height 18
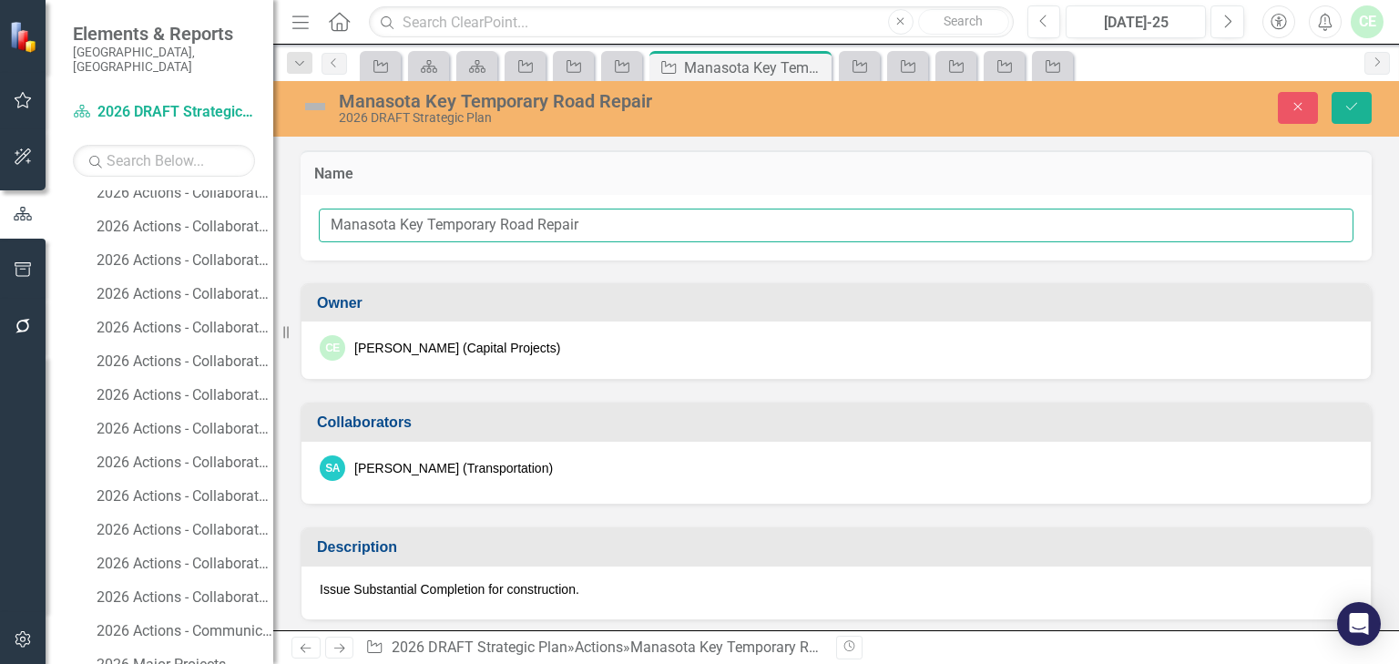
click at [431, 222] on input "Manasota Key Temporary Road Repair" at bounding box center [836, 226] width 1035 height 34
type input "[GEOGRAPHIC_DATA] Temporary Repair"
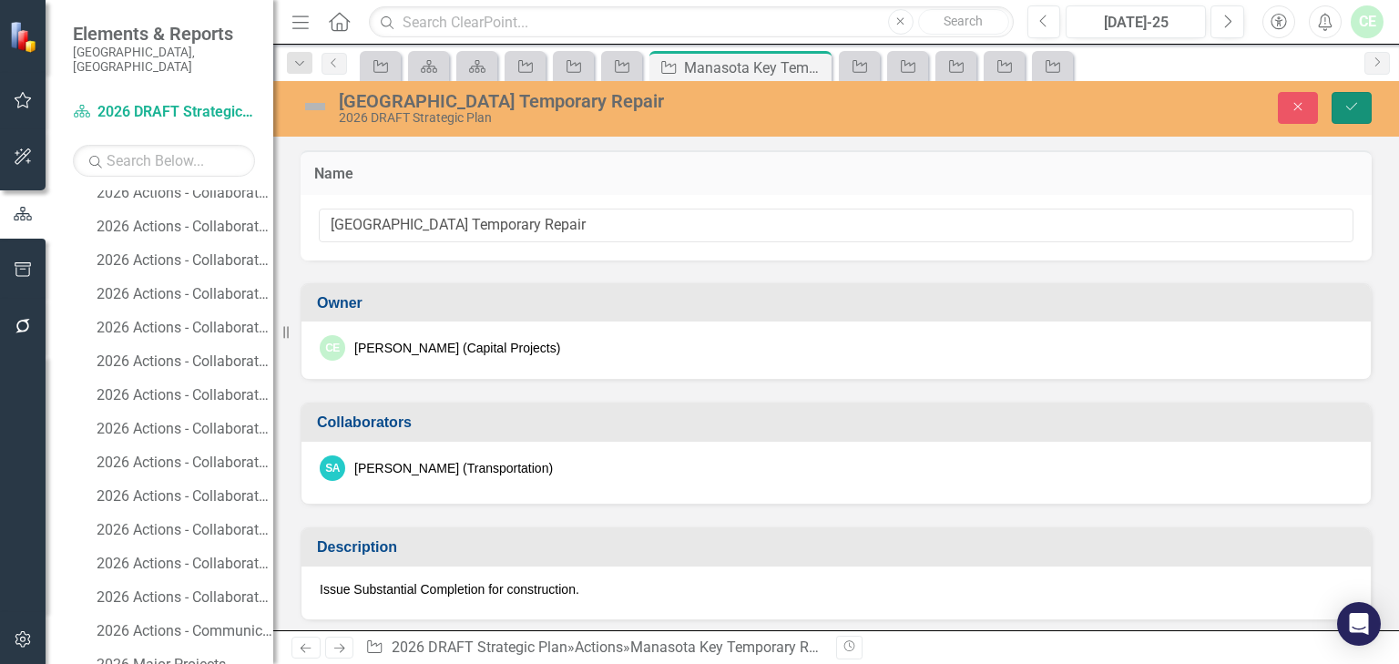
click at [1345, 109] on icon "Save" at bounding box center [1352, 106] width 16 height 13
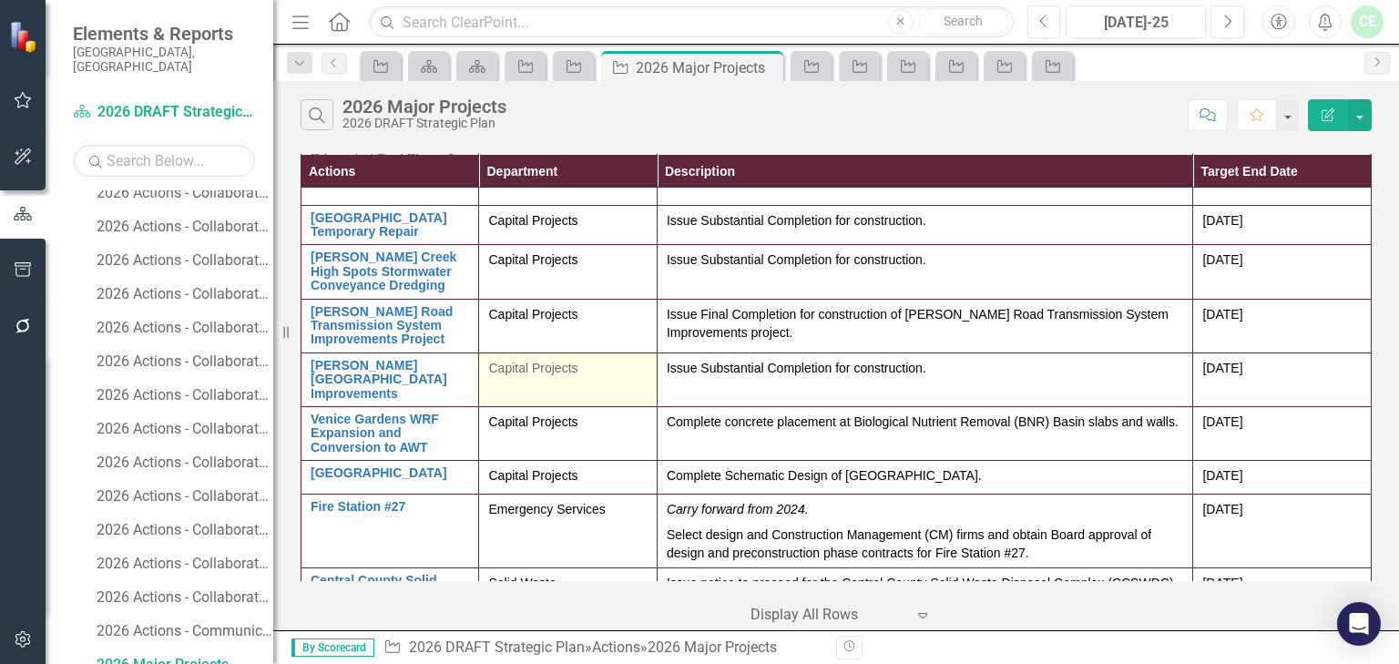
scroll to position [425, 0]
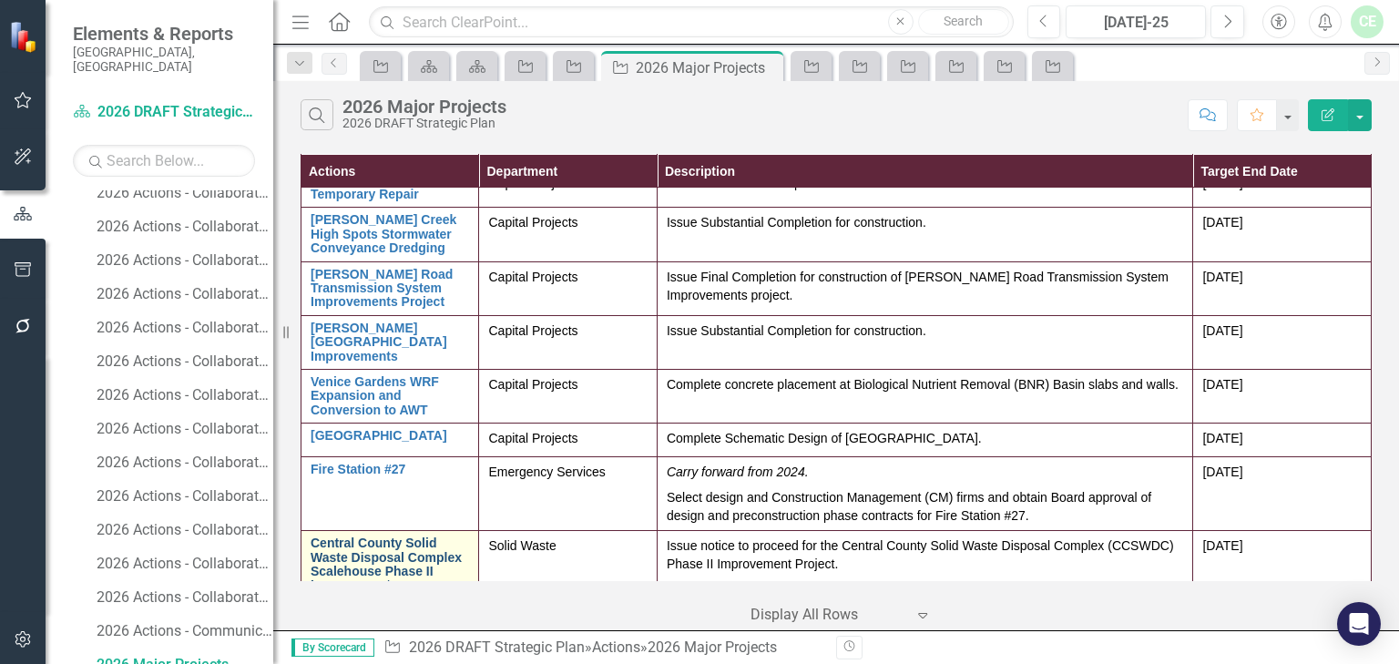
click at [392, 546] on link "Central County Solid Waste Disposal Complex Scalehouse Phase II Improvement" at bounding box center [390, 565] width 158 height 56
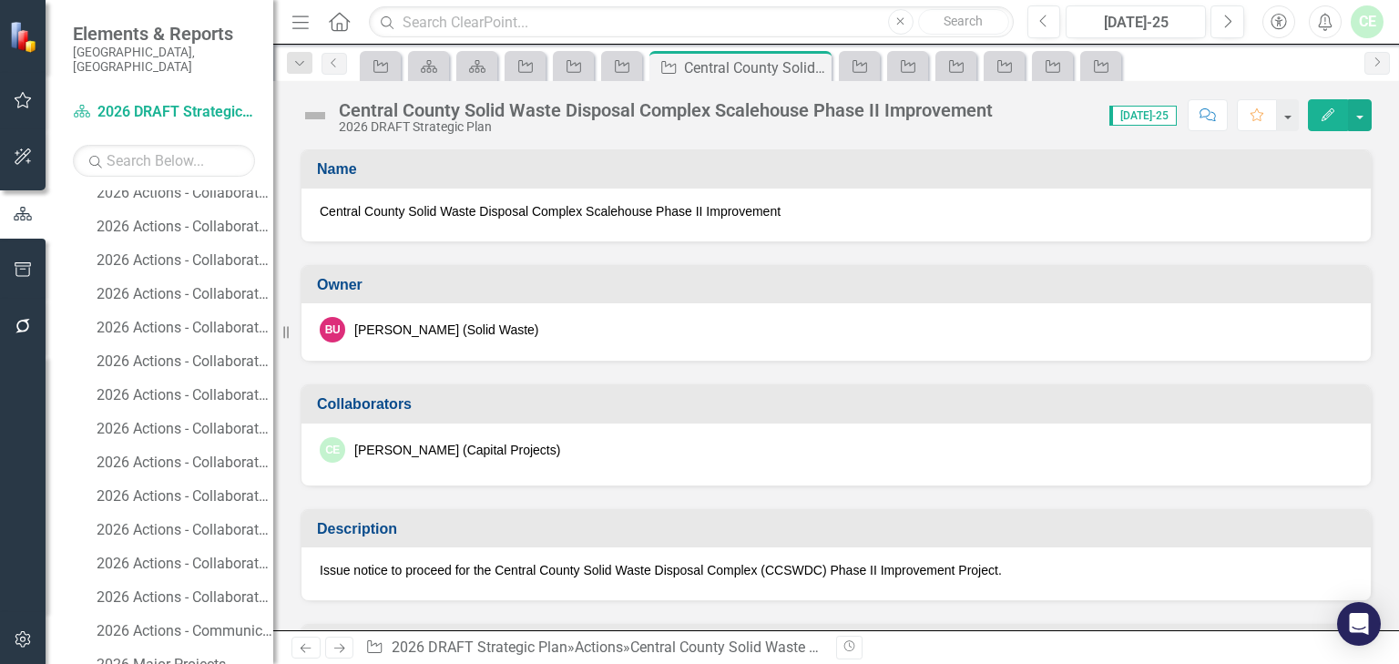
click at [587, 216] on span "Central County Solid Waste Disposal Complex Scalehouse Phase II Improvement" at bounding box center [836, 211] width 1033 height 18
click at [587, 208] on span "Central County Solid Waste Disposal Complex Scalehouse Phase II Improvement" at bounding box center [836, 211] width 1033 height 18
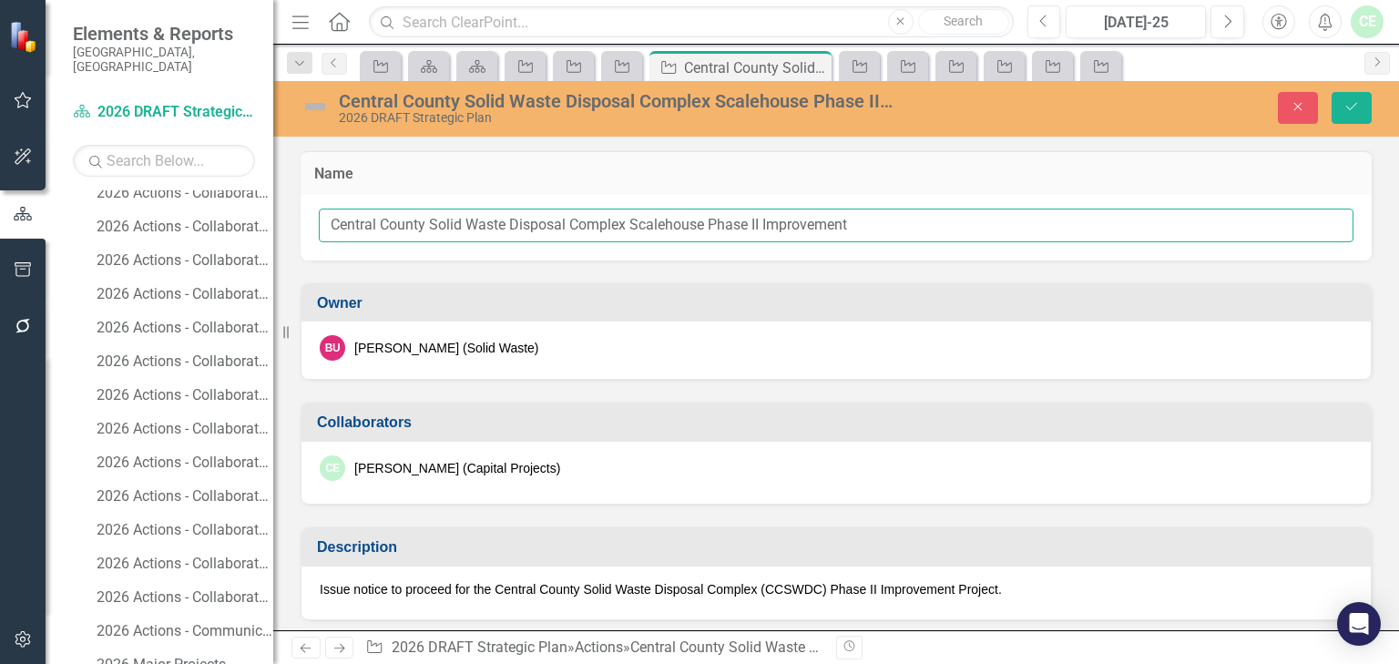
drag, startPoint x: 632, startPoint y: 222, endPoint x: 702, endPoint y: 222, distance: 70.1
click at [702, 222] on input "Central County Solid Waste Disposal Complex Scalehouse Phase II Improvement" at bounding box center [836, 226] width 1035 height 34
type input "Central County Solid Waste Disposal Complex Scale Replacement Phase II Improvem…"
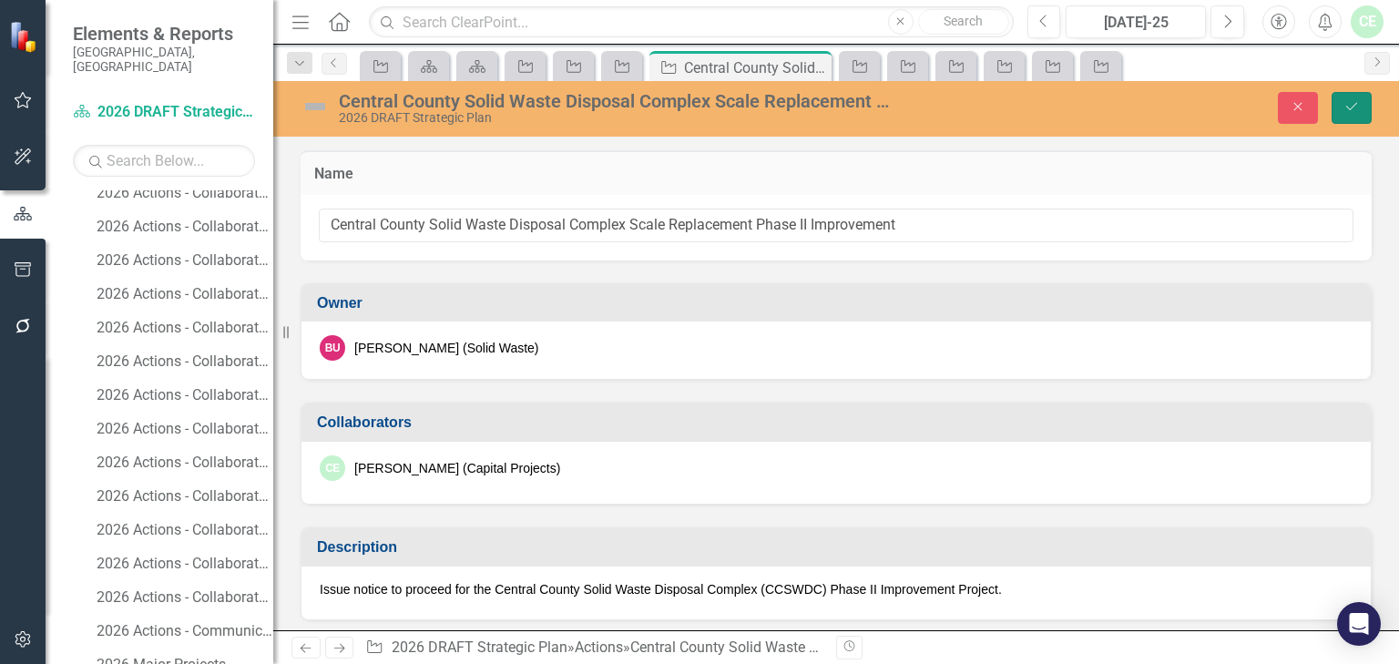
click at [1352, 106] on icon "Save" at bounding box center [1352, 106] width 16 height 13
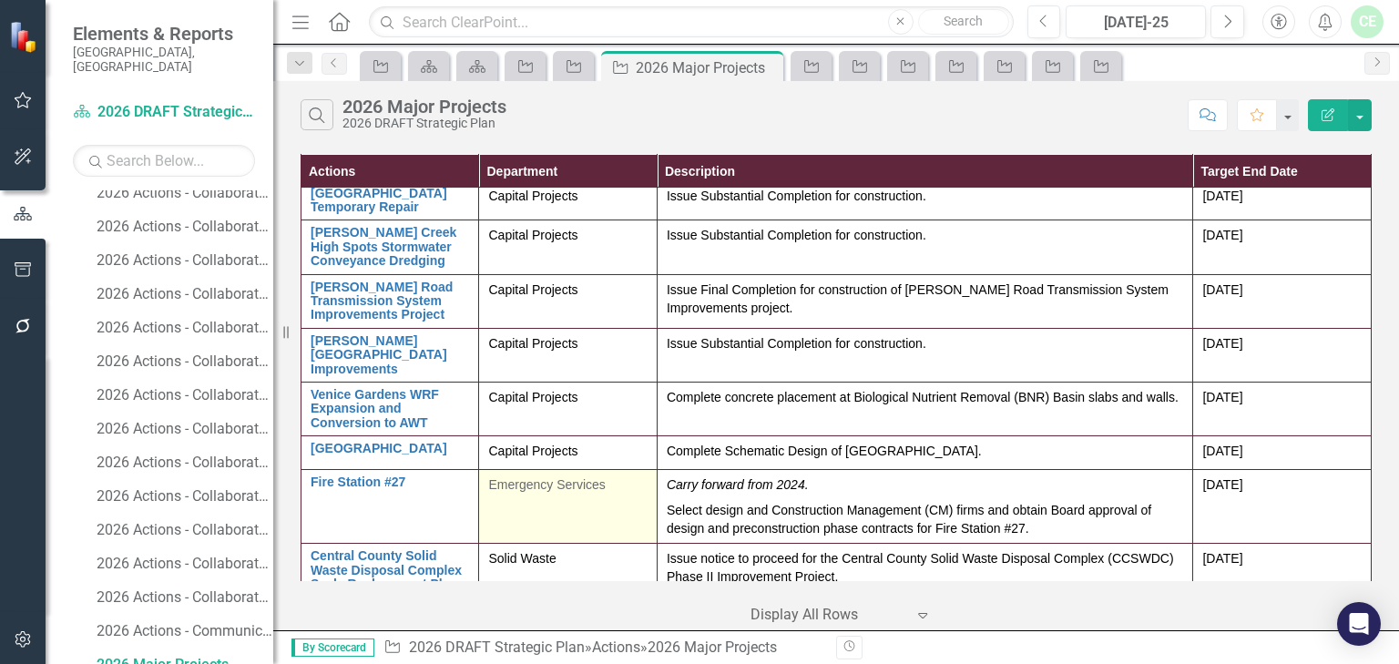
scroll to position [425, 0]
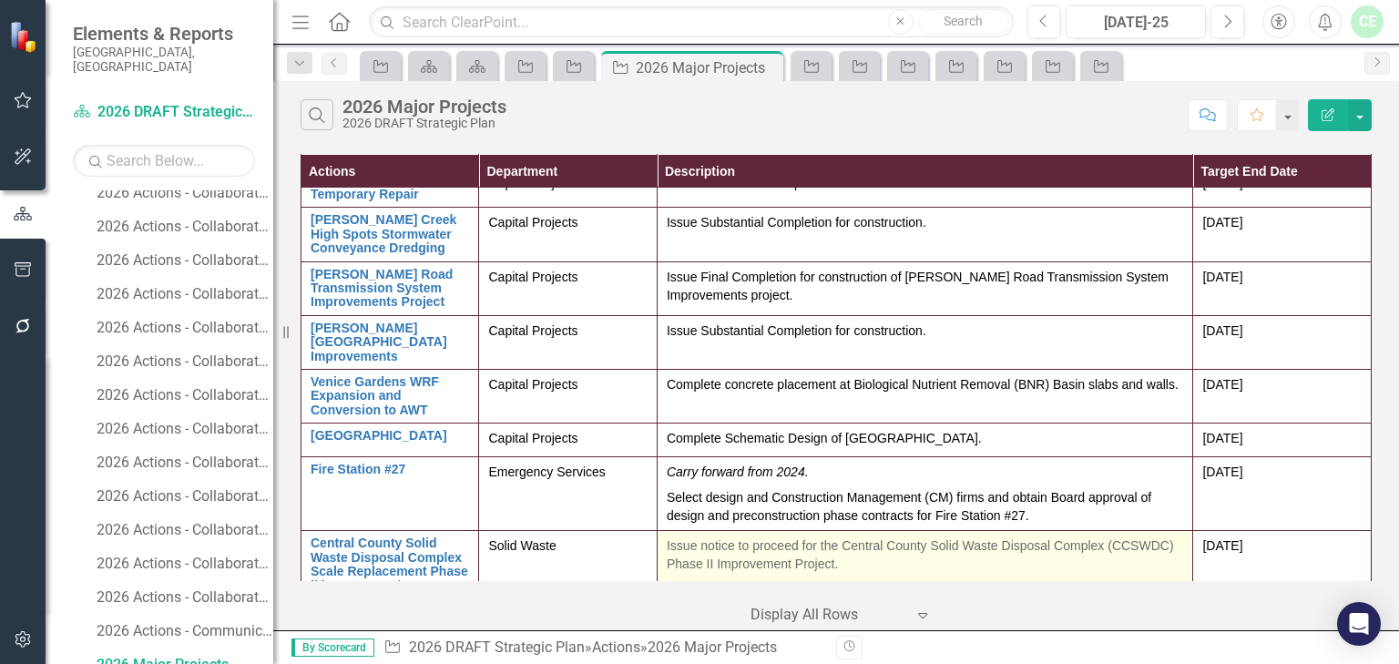
click at [749, 550] on p "Issue notice to proceed for the Central County Solid Waste Disposal Complex (CC…" at bounding box center [925, 555] width 517 height 36
click at [749, 549] on p "Issue notice to proceed for the Central County Solid Waste Disposal Complex (CC…" at bounding box center [925, 555] width 517 height 36
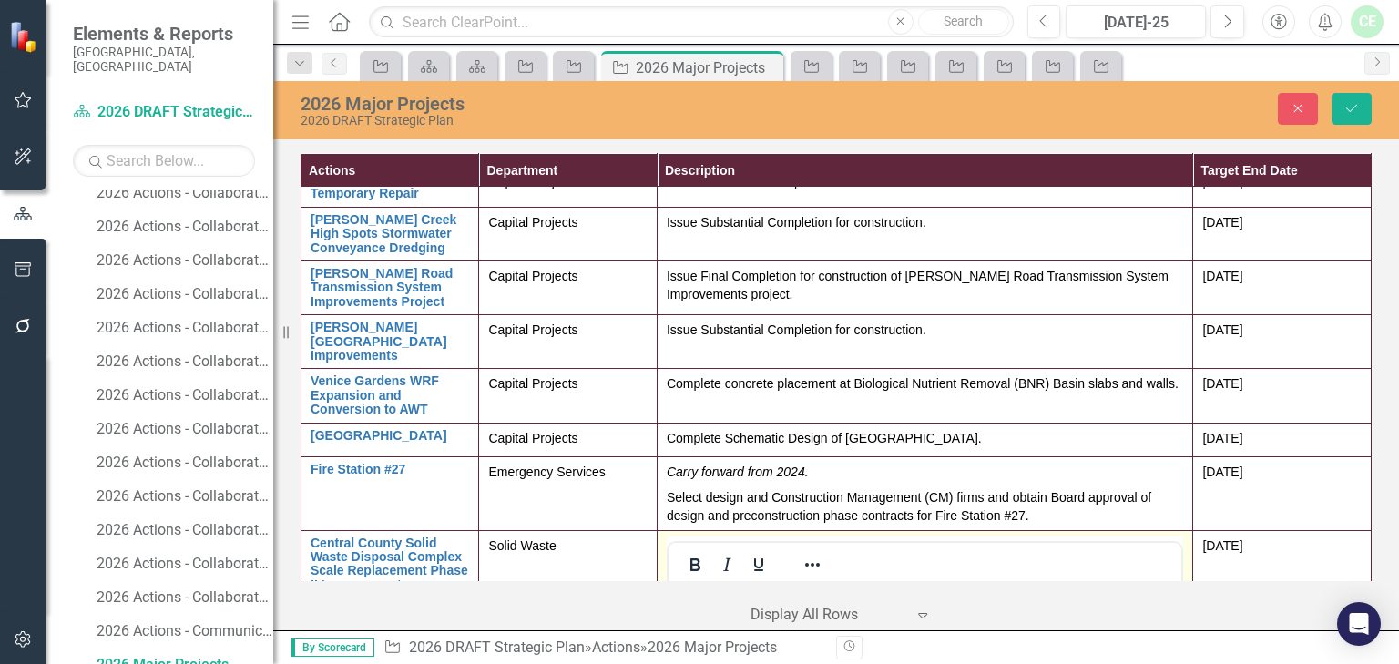
scroll to position [619, 0]
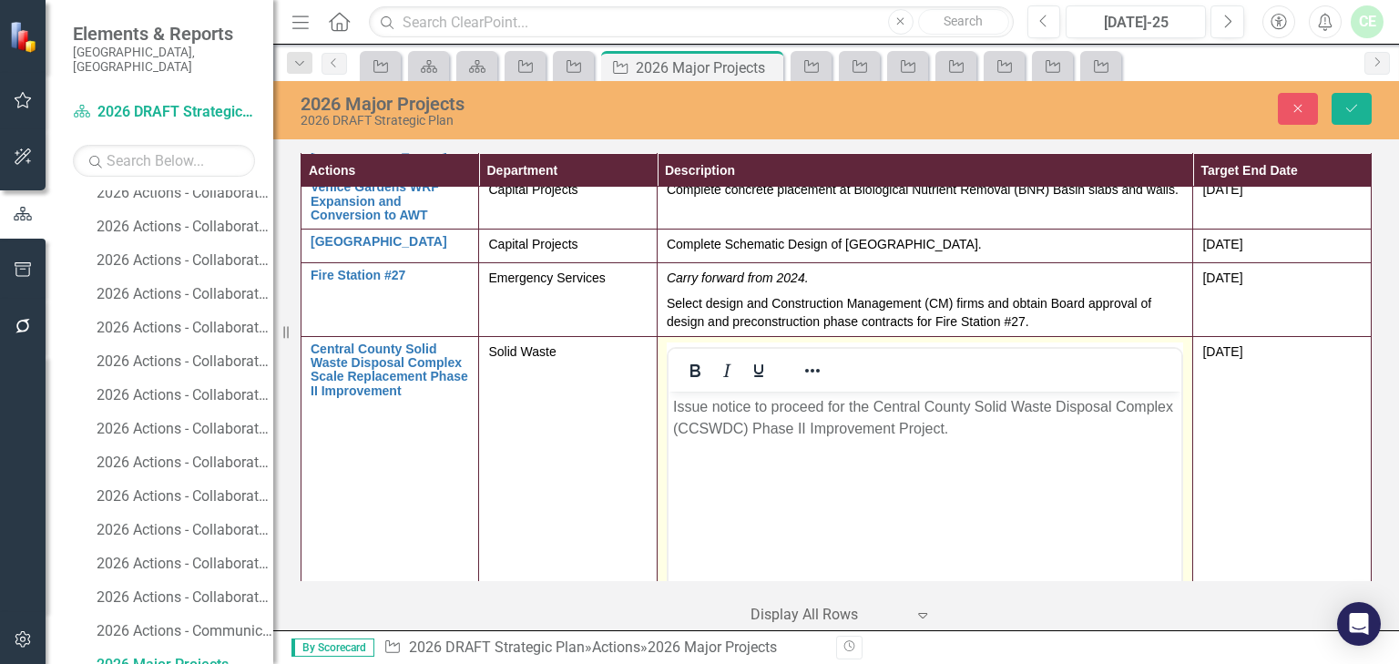
click at [813, 428] on p "Issue notice to proceed for the Central County Solid Waste Disposal Complex (CC…" at bounding box center [924, 417] width 505 height 44
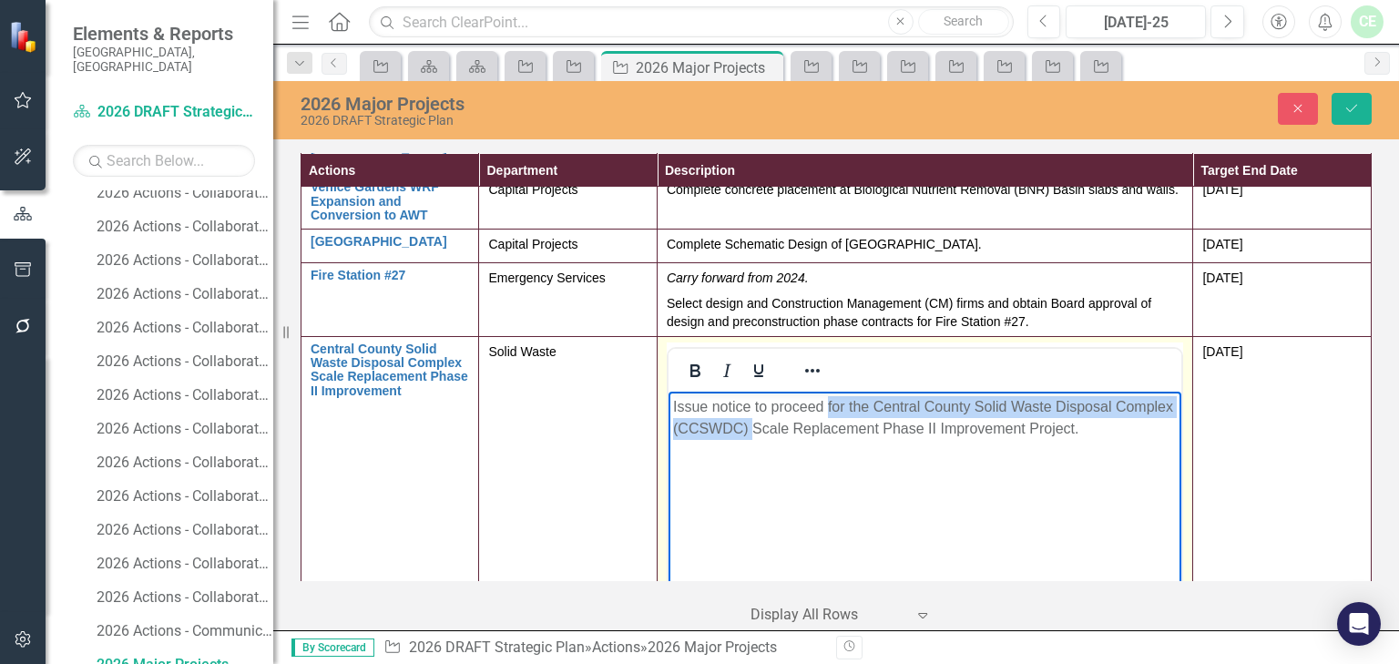
drag, startPoint x: 826, startPoint y: 405, endPoint x: 816, endPoint y: 422, distance: 19.2
click at [816, 422] on p "Issue notice to proceed for the Central County Solid Waste Disposal Complex (CC…" at bounding box center [924, 417] width 505 height 44
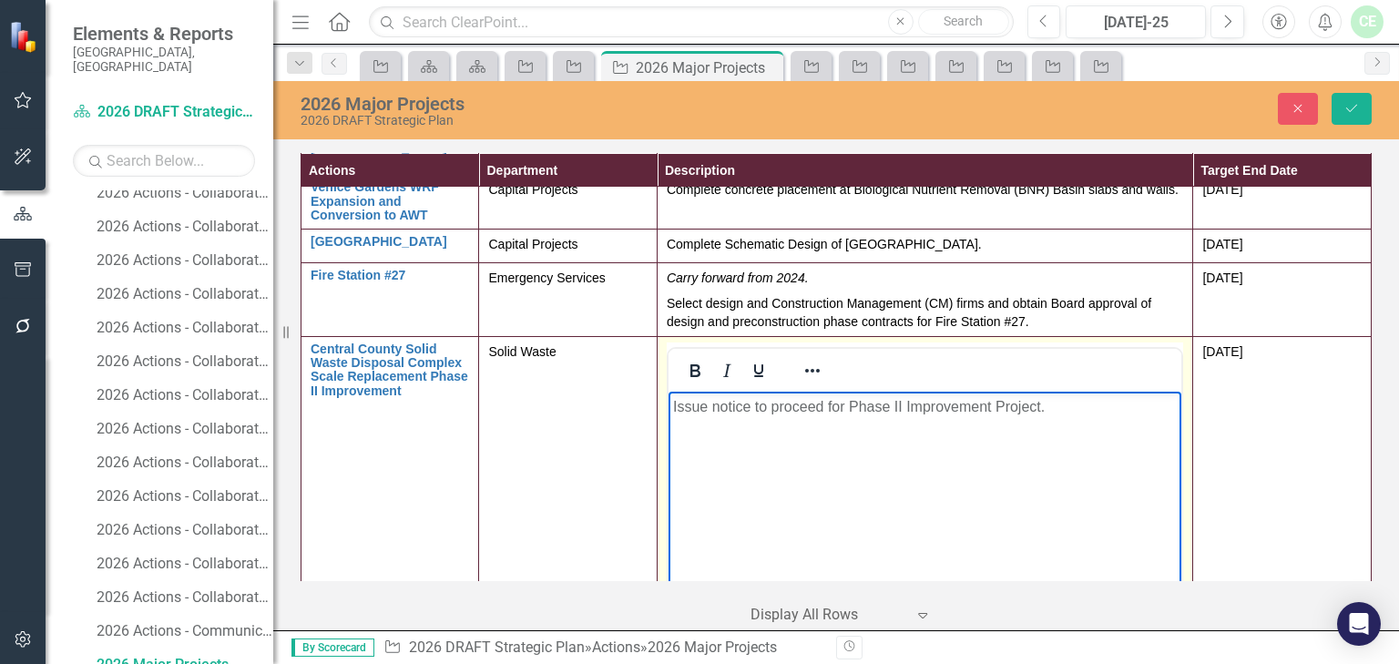
click at [988, 405] on p "Issue notice to proceed for Phase II Improvement Project." at bounding box center [924, 406] width 505 height 22
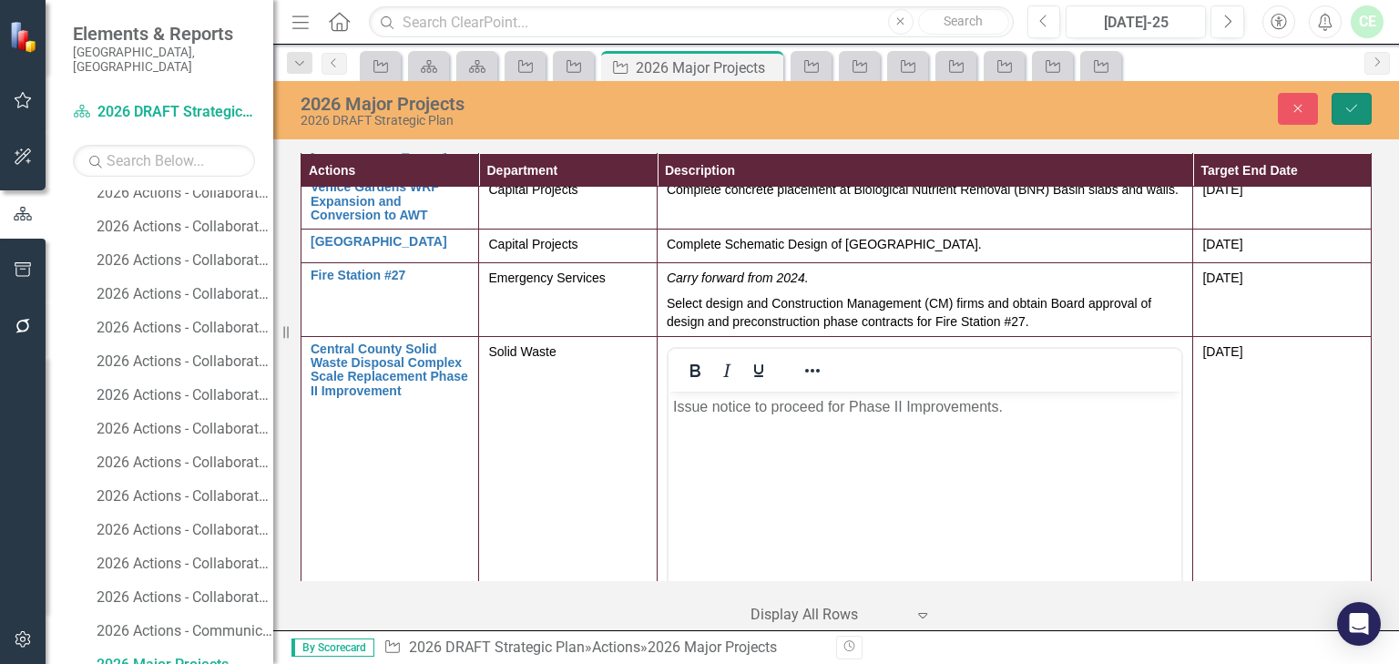
click at [1347, 111] on button "Save" at bounding box center [1352, 109] width 40 height 32
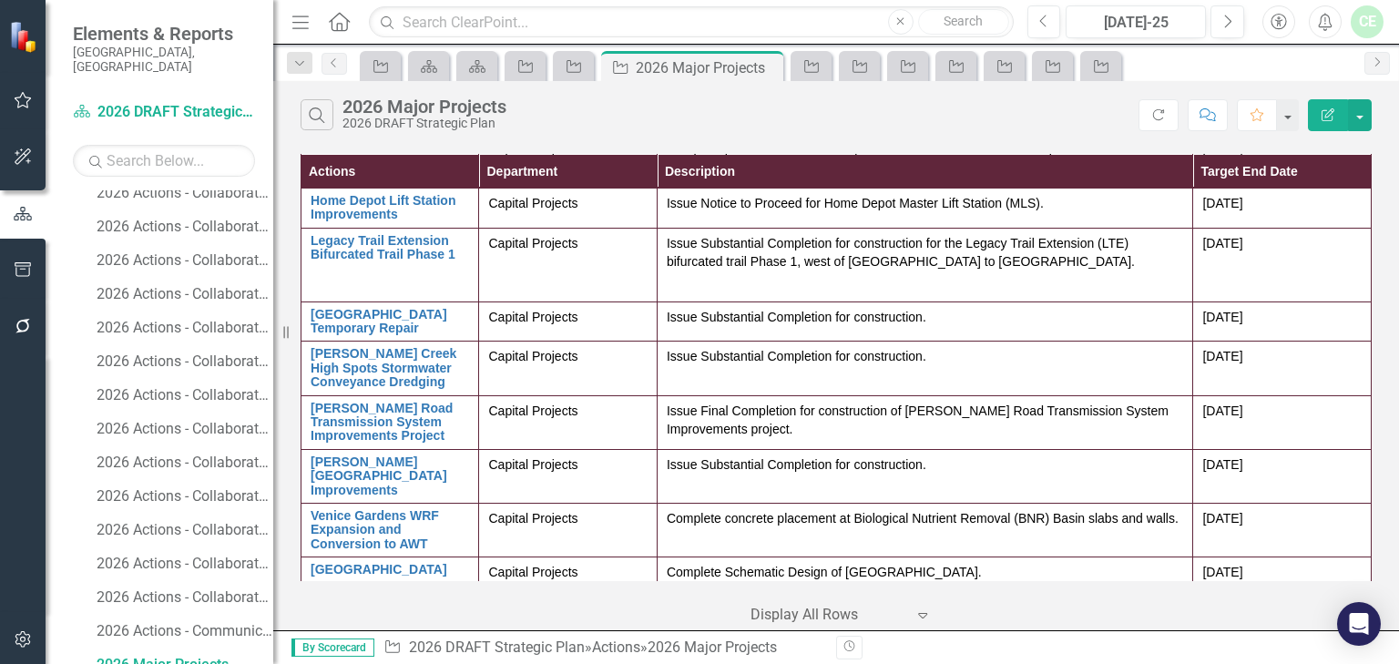
scroll to position [425, 0]
